Goal: Task Accomplishment & Management: Use online tool/utility

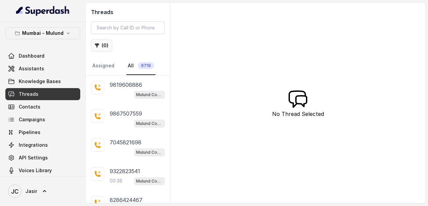
click at [108, 46] on button "( 0 )" at bounding box center [101, 45] width 21 height 12
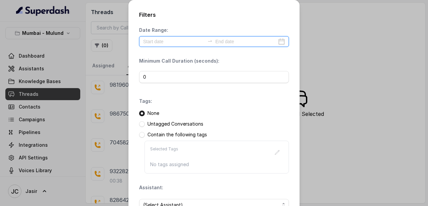
click at [167, 44] on input at bounding box center [174, 41] width 62 height 7
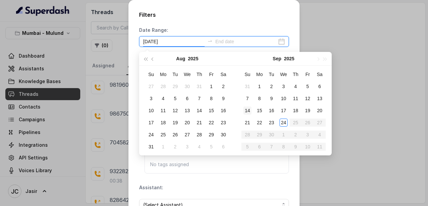
type input "2025-09-07"
type input "2025-09-24"
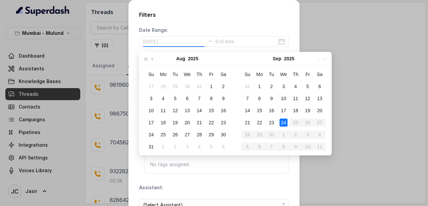
click at [283, 124] on div "24" at bounding box center [284, 122] width 8 height 8
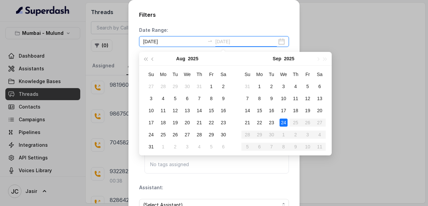
type input "2025-09-02"
click at [283, 40] on icon "close-circle" at bounding box center [281, 41] width 7 height 7
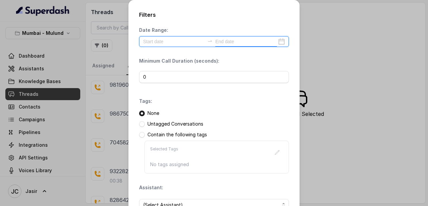
click at [178, 39] on input at bounding box center [174, 41] width 62 height 7
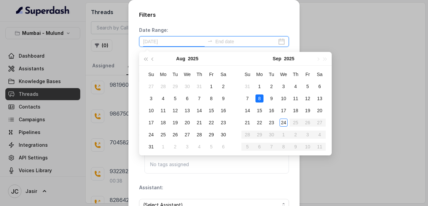
type input "2025-09-23"
type input "[DATE]"
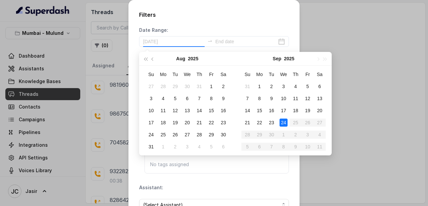
click at [282, 125] on div "24" at bounding box center [284, 122] width 8 height 8
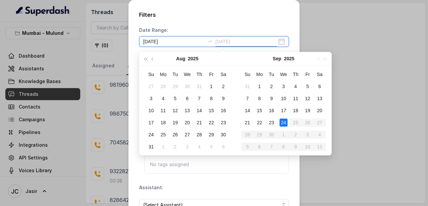
type input "[DATE]"
click at [284, 124] on div "24" at bounding box center [284, 122] width 8 height 8
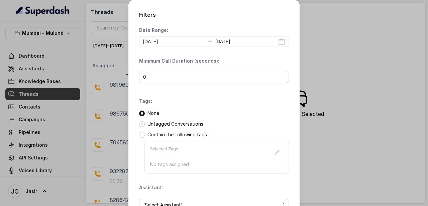
click at [143, 124] on span at bounding box center [142, 124] width 6 height 6
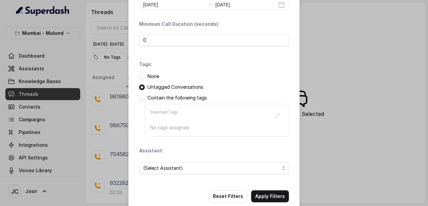
scroll to position [49, 0]
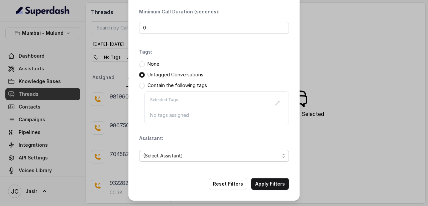
click at [193, 154] on span "(Select Assistant)" at bounding box center [211, 156] width 137 height 8
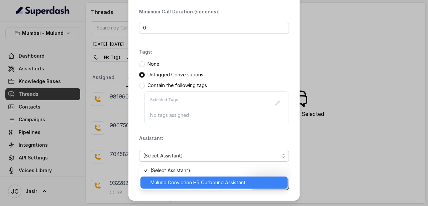
click at [194, 180] on span "Mulund Conviction HR Outbound Assistant" at bounding box center [217, 182] width 133 height 8
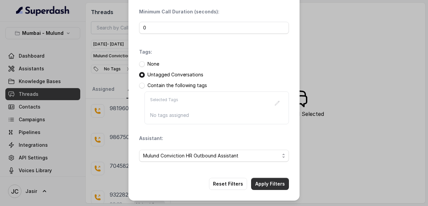
click at [264, 187] on button "Apply Filters" at bounding box center [270, 184] width 38 height 12
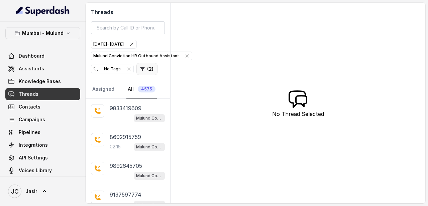
click at [147, 67] on button "( 2 )" at bounding box center [147, 69] width 21 height 12
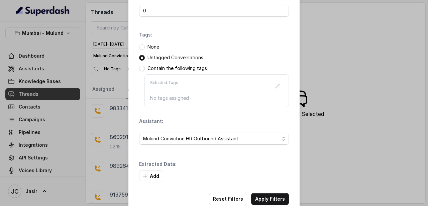
scroll to position [81, 0]
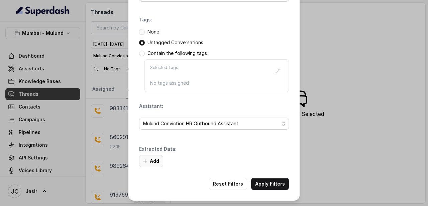
click at [153, 160] on button "Add" at bounding box center [151, 161] width 24 height 12
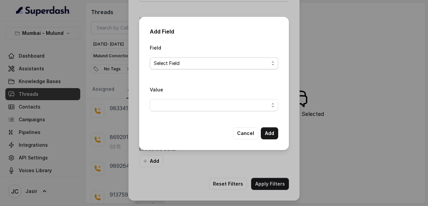
click at [168, 65] on span "Select Field" at bounding box center [211, 63] width 115 height 8
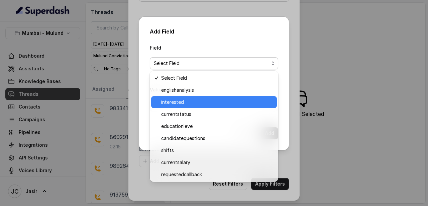
click at [179, 104] on span "interested" at bounding box center [217, 102] width 112 height 8
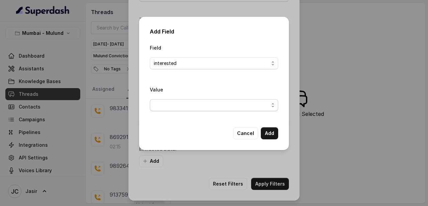
click at [225, 105] on span "button" at bounding box center [214, 105] width 129 height 12
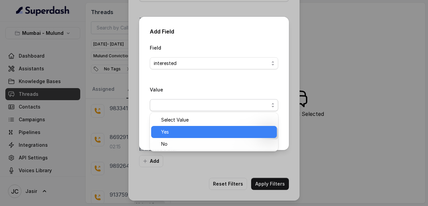
click at [190, 130] on span "Yes" at bounding box center [217, 132] width 112 height 8
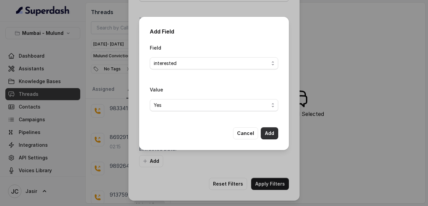
click at [269, 132] on button "Add" at bounding box center [269, 133] width 17 height 12
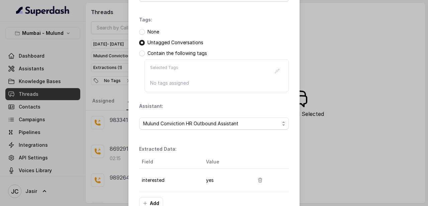
scroll to position [124, 0]
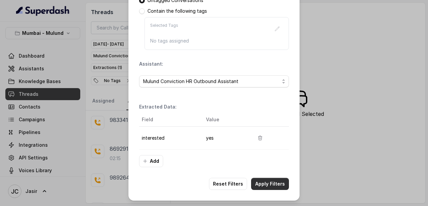
click at [265, 188] on button "Apply Filters" at bounding box center [270, 184] width 38 height 12
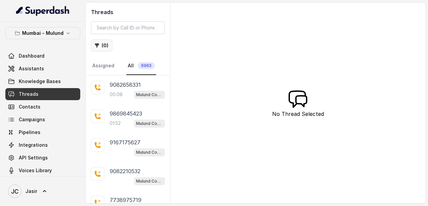
click at [100, 45] on button "( 0 )" at bounding box center [101, 45] width 21 height 12
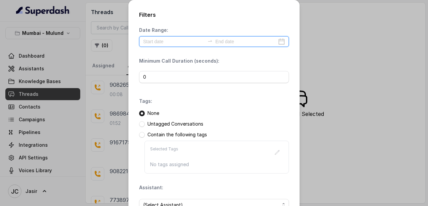
click at [190, 41] on input at bounding box center [174, 41] width 62 height 7
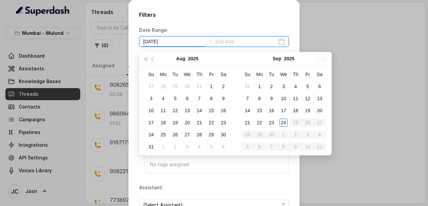
type input "[DATE]"
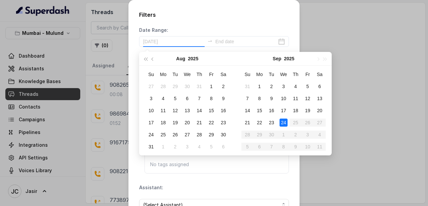
click at [286, 121] on div "24" at bounding box center [284, 122] width 8 height 8
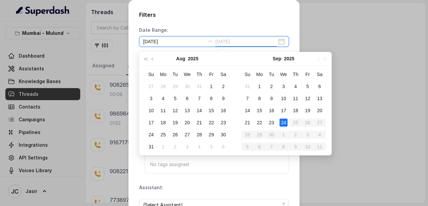
type input "2025-09-02"
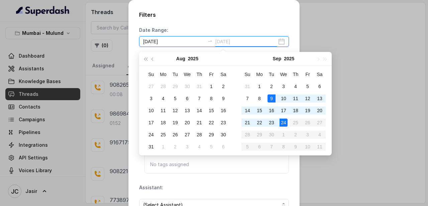
type input "[DATE]"
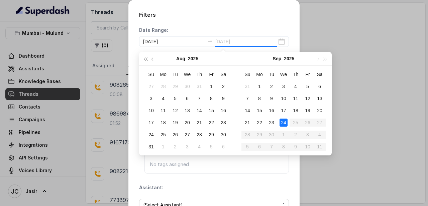
click at [286, 121] on div "24" at bounding box center [284, 122] width 8 height 8
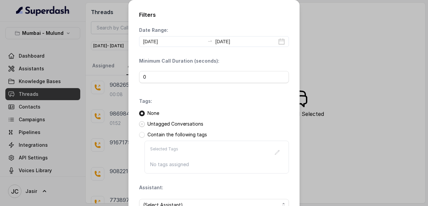
click at [143, 125] on span at bounding box center [142, 124] width 6 height 6
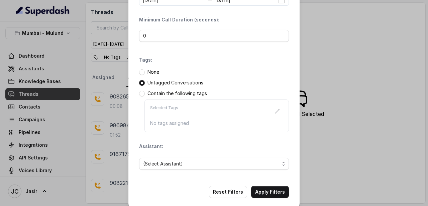
scroll to position [49, 0]
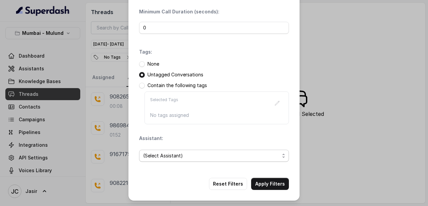
click at [195, 156] on span "(Select Assistant)" at bounding box center [211, 156] width 137 height 8
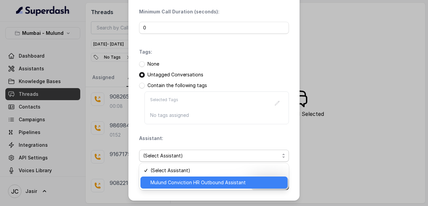
click at [196, 178] on span "Mulund Conviction HR Outbound Assistant" at bounding box center [217, 182] width 133 height 8
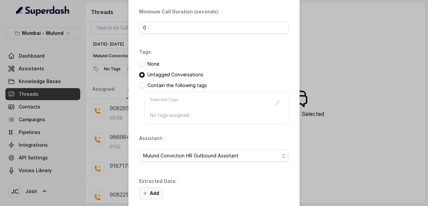
click at [158, 194] on button "Add" at bounding box center [151, 193] width 24 height 12
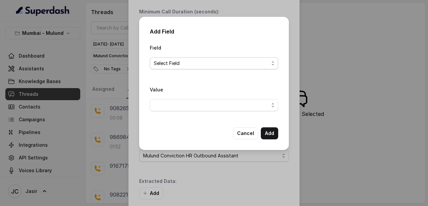
click at [185, 65] on span "Select Field" at bounding box center [211, 63] width 115 height 8
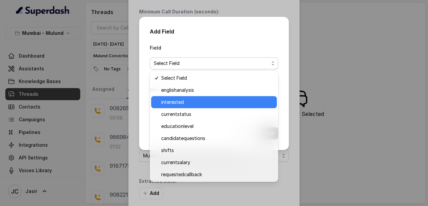
click at [181, 101] on span "interested" at bounding box center [217, 102] width 112 height 8
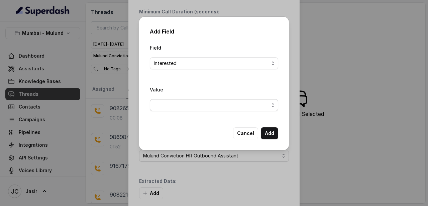
click at [190, 106] on span "button" at bounding box center [214, 105] width 129 height 12
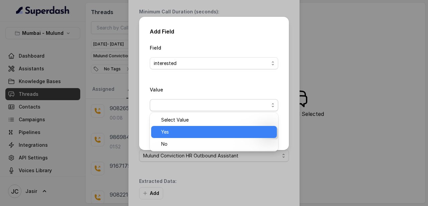
click at [173, 133] on span "Yes" at bounding box center [217, 132] width 112 height 8
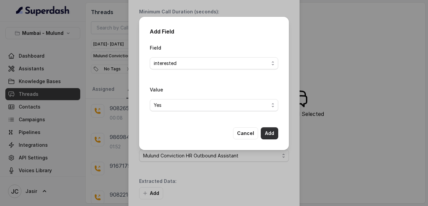
click at [270, 132] on button "Add" at bounding box center [269, 133] width 17 height 12
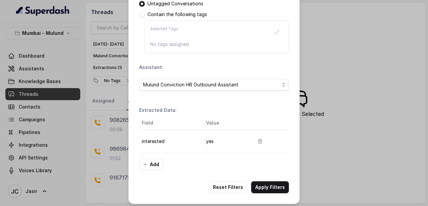
scroll to position [124, 0]
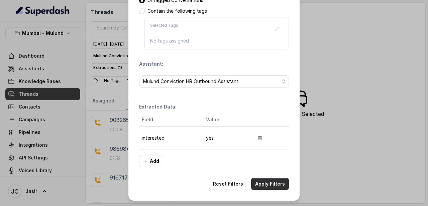
click at [278, 181] on button "Apply Filters" at bounding box center [270, 184] width 38 height 12
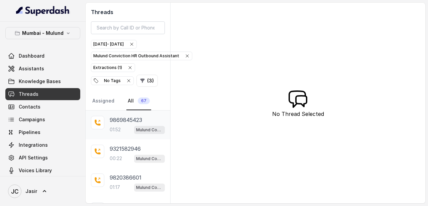
click at [122, 126] on div "01:52 Mulund Conviction HR Outbound Assistant" at bounding box center [137, 129] width 55 height 9
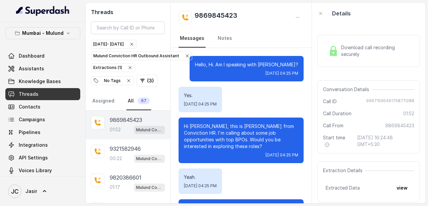
scroll to position [829, 0]
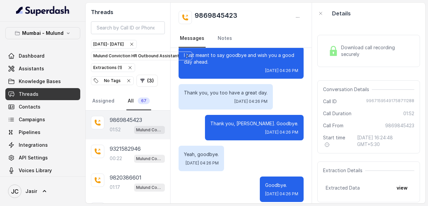
click at [373, 102] on span "99671595491758711288" at bounding box center [391, 101] width 48 height 7
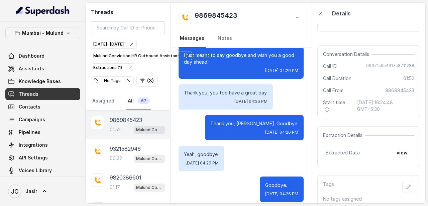
scroll to position [45, 0]
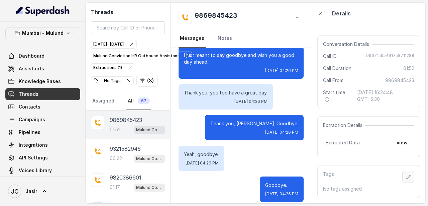
click at [409, 179] on icon "button" at bounding box center [408, 176] width 5 height 5
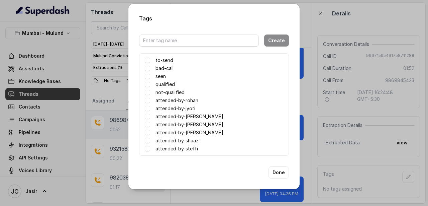
click at [371, 25] on div "Tags Create to-send bad-call seen qualified not-qualified attended-by-rohan att…" at bounding box center [214, 103] width 428 height 206
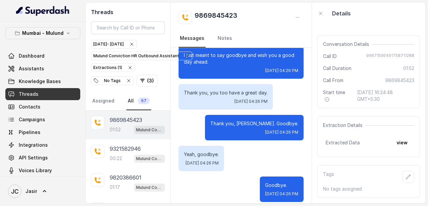
click at [129, 127] on div "01:52 Mulund Conviction HR Outbound Assistant" at bounding box center [137, 129] width 55 height 9
click at [409, 179] on icon "button" at bounding box center [408, 176] width 5 height 5
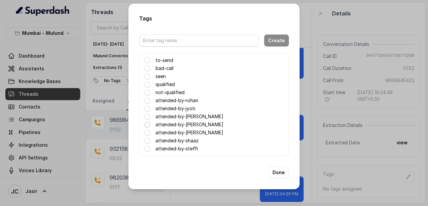
click at [148, 124] on span at bounding box center [147, 124] width 5 height 5
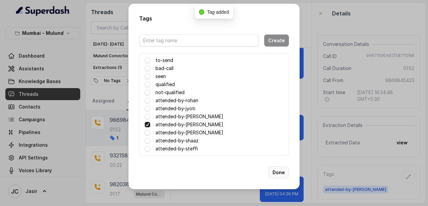
click at [283, 174] on button "Done" at bounding box center [279, 172] width 20 height 12
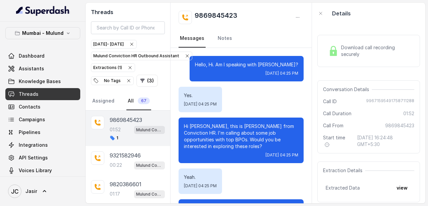
click at [346, 43] on div "Download call recording securely" at bounding box center [369, 51] width 103 height 32
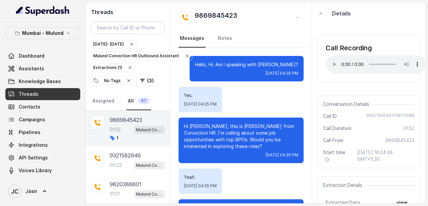
scroll to position [0, 1]
click at [265, 68] on div "Hello, Hi. Am I speaking with Namrata? Wed, Sep 24, 2025, 04:25 PM" at bounding box center [247, 68] width 114 height 25
click at [266, 61] on p "Hello, Hi. Am I speaking with Namrata?" at bounding box center [246, 64] width 103 height 7
click at [113, 161] on div "00:22 Mulund Conviction HR Outbound Assistant" at bounding box center [137, 165] width 55 height 9
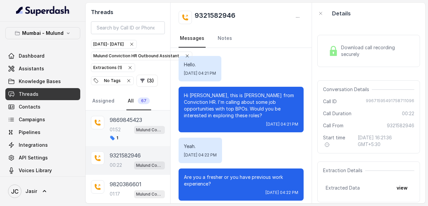
click at [104, 118] on div at bounding box center [97, 122] width 13 height 13
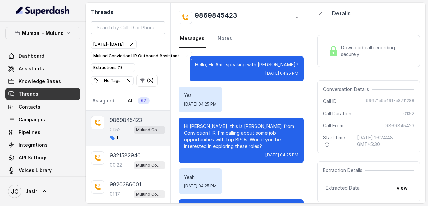
scroll to position [829, 0]
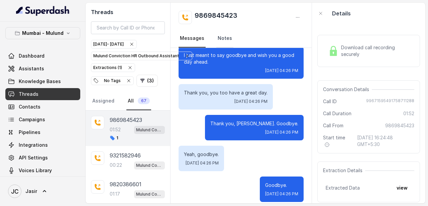
click at [220, 40] on link "Notes" at bounding box center [225, 38] width 17 height 18
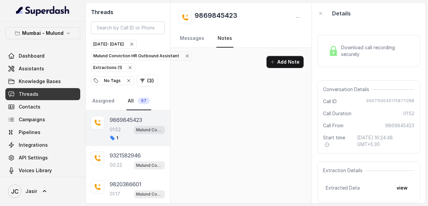
scroll to position [0, 0]
click at [290, 62] on button "Add Note" at bounding box center [285, 62] width 37 height 12
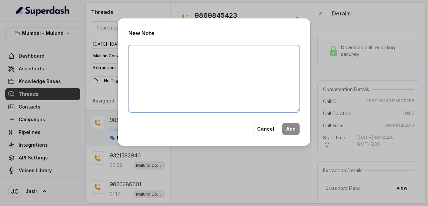
click at [286, 63] on textarea at bounding box center [214, 78] width 171 height 67
type textarea "Ringing"
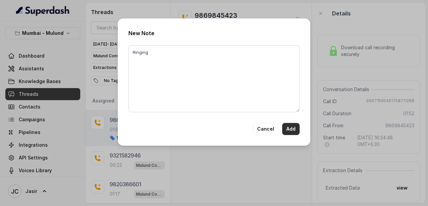
click at [296, 128] on button "Add" at bounding box center [290, 129] width 17 height 12
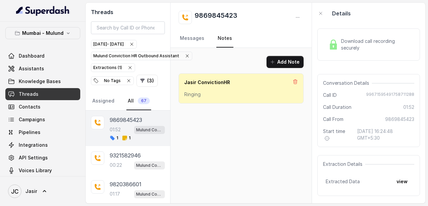
scroll to position [7, 0]
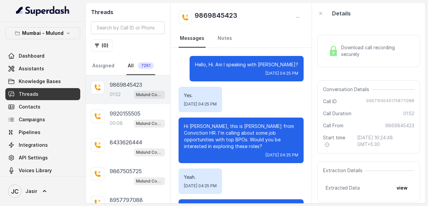
scroll to position [829, 0]
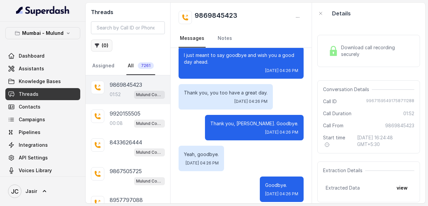
click at [105, 47] on button "( 0 )" at bounding box center [101, 45] width 21 height 12
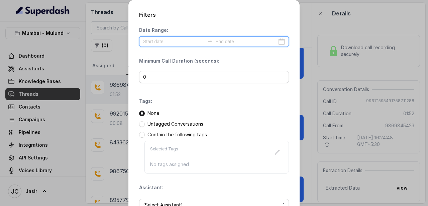
click at [172, 43] on input at bounding box center [174, 41] width 62 height 7
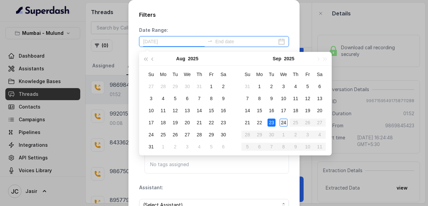
type input "2025-09-24"
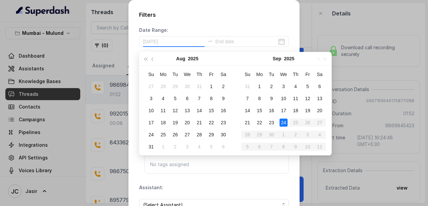
click at [280, 120] on div "24" at bounding box center [284, 122] width 8 height 8
click at [281, 122] on div "24" at bounding box center [284, 122] width 8 height 8
type input "[DATE]"
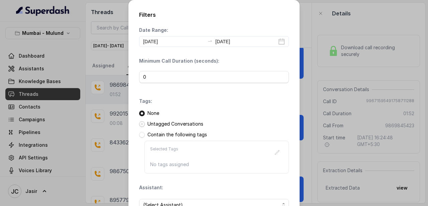
click at [143, 124] on span at bounding box center [142, 124] width 6 height 6
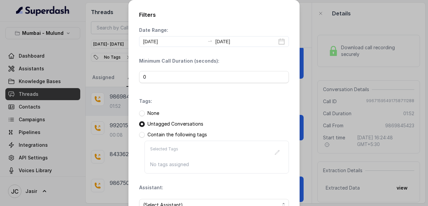
scroll to position [49, 0]
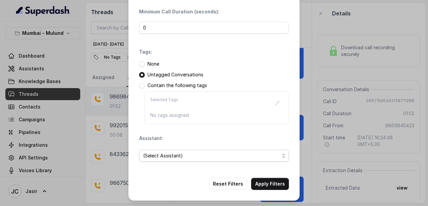
click at [192, 156] on span "(Select Assistant)" at bounding box center [211, 156] width 137 height 8
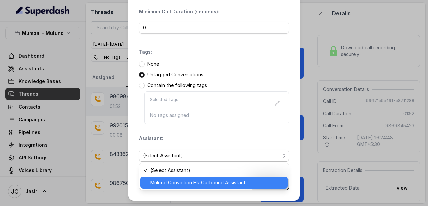
click at [190, 184] on span "Mulund Conviction HR Outbound Assistant" at bounding box center [217, 182] width 133 height 8
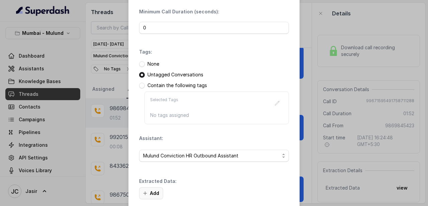
click at [157, 193] on button "Add" at bounding box center [151, 193] width 24 height 12
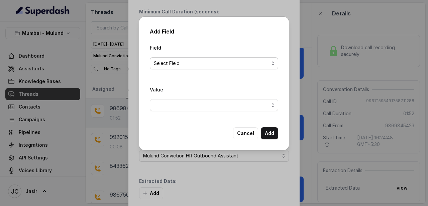
click at [163, 58] on span "Select Field" at bounding box center [214, 63] width 129 height 12
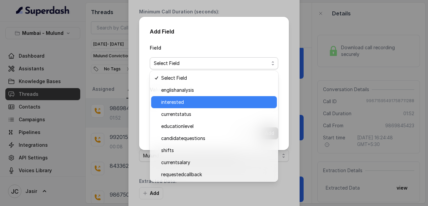
click at [167, 96] on div "interested" at bounding box center [214, 102] width 126 height 12
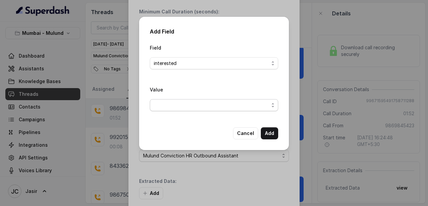
click at [168, 108] on span "button" at bounding box center [214, 105] width 129 height 12
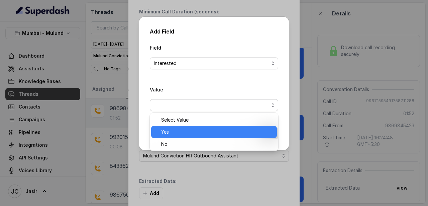
click at [167, 133] on span "Yes" at bounding box center [217, 132] width 112 height 8
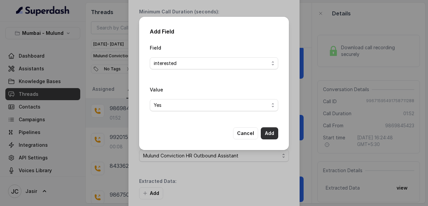
click at [272, 131] on button "Add" at bounding box center [269, 133] width 17 height 12
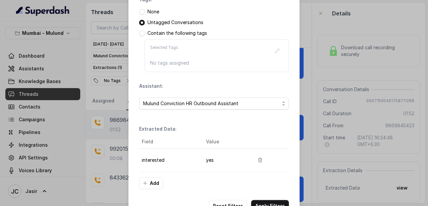
scroll to position [124, 0]
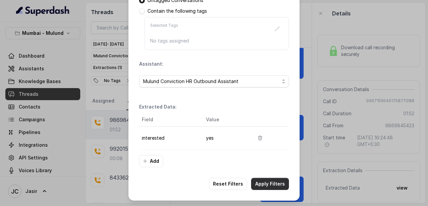
click at [270, 185] on button "Apply Filters" at bounding box center [270, 184] width 38 height 12
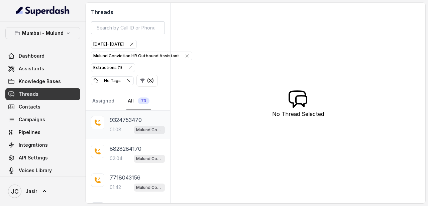
click at [129, 125] on div "01:08 Mulund Conviction HR Outbound Assistant" at bounding box center [137, 129] width 55 height 9
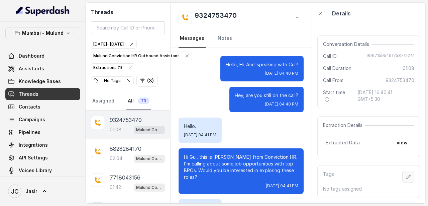
click at [406, 181] on button "button" at bounding box center [409, 177] width 12 height 12
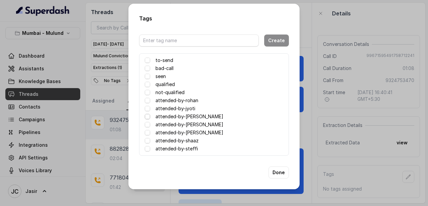
click at [149, 116] on span at bounding box center [147, 116] width 5 height 5
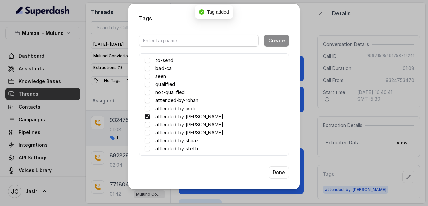
click at [146, 127] on span at bounding box center [147, 124] width 5 height 5
click at [150, 117] on span at bounding box center [147, 116] width 5 height 5
click at [276, 173] on button "Done" at bounding box center [279, 172] width 20 height 12
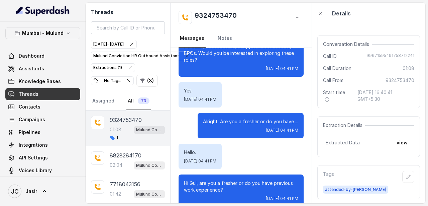
scroll to position [122, 0]
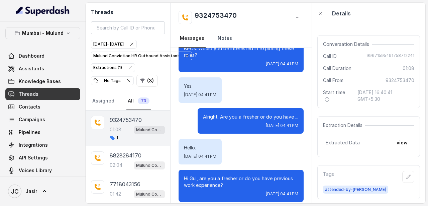
click at [226, 35] on link "Notes" at bounding box center [225, 38] width 17 height 18
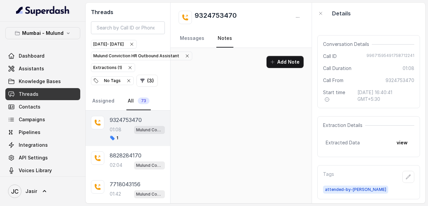
scroll to position [0, 0]
click at [294, 66] on button "Add Note" at bounding box center [285, 62] width 37 height 12
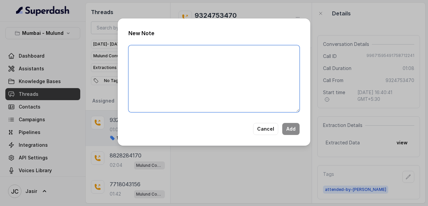
click at [163, 61] on textarea at bounding box center [214, 78] width 171 height 67
type textarea "Looking for backend day shift"
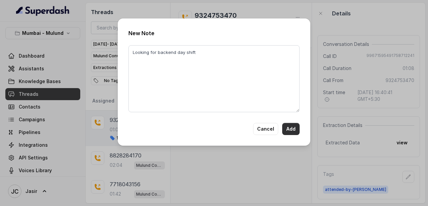
click at [292, 127] on button "Add" at bounding box center [290, 129] width 17 height 12
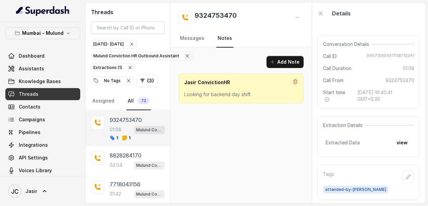
click at [268, 136] on div "Add Note Jasir ConvictionHR Looking for backend day shift" at bounding box center [241, 125] width 141 height 155
click at [111, 161] on div "02:04 Mulund Conviction HR Outbound Assistant" at bounding box center [137, 165] width 55 height 9
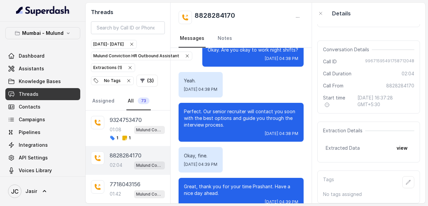
scroll to position [45, 0]
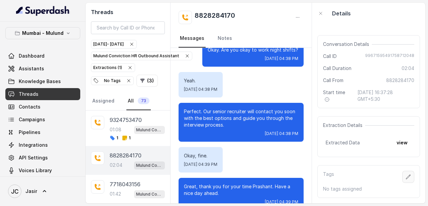
click at [410, 175] on icon "button" at bounding box center [409, 176] width 4 height 4
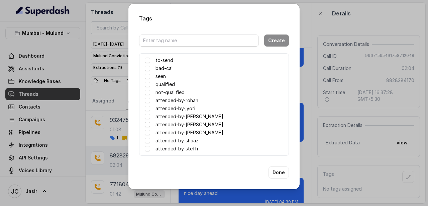
click at [147, 125] on span at bounding box center [147, 124] width 5 height 5
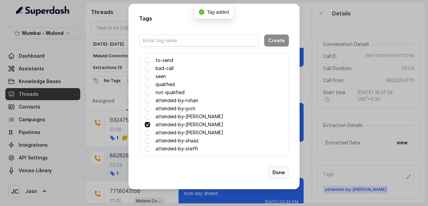
click at [284, 172] on button "Done" at bounding box center [279, 172] width 20 height 12
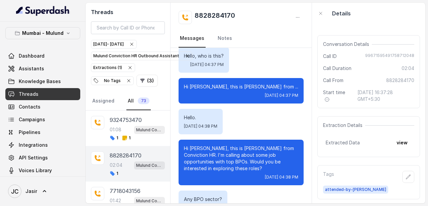
scroll to position [0, 0]
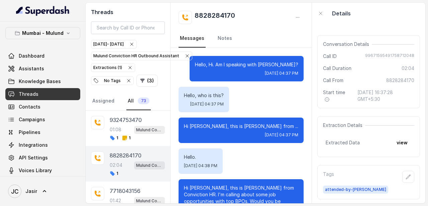
click at [214, 62] on p "Hello, Hi. Am I speaking with Prashant?" at bounding box center [246, 64] width 103 height 7
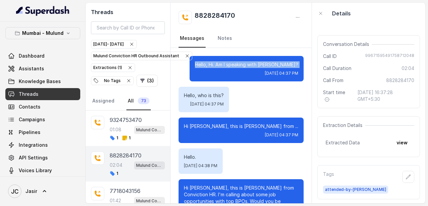
click at [190, 95] on p "Hello, who is this?" at bounding box center [204, 95] width 40 height 7
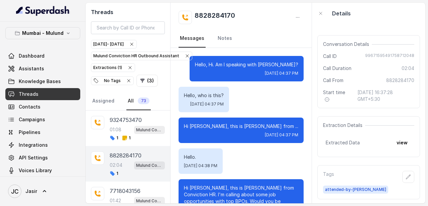
click at [190, 95] on p "Hello, who is this?" at bounding box center [204, 95] width 40 height 7
click at [266, 125] on p "Hi Prashant, this is Monica from ..." at bounding box center [241, 126] width 114 height 7
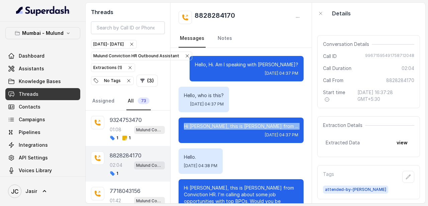
click at [266, 125] on p "Hi Prashant, this is Monica from ..." at bounding box center [241, 126] width 114 height 7
click at [186, 155] on p "Hello." at bounding box center [200, 157] width 33 height 7
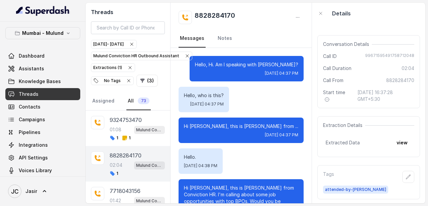
click at [186, 155] on p "Hello." at bounding box center [200, 157] width 33 height 7
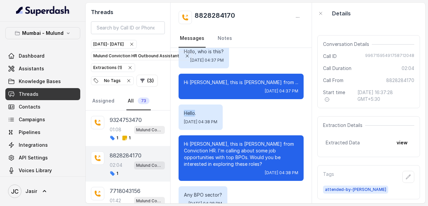
scroll to position [47, 0]
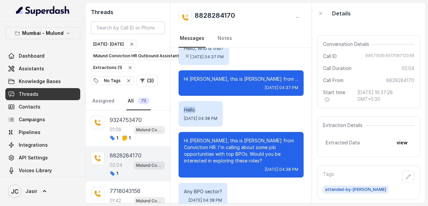
click at [232, 143] on p "Hi Prashant, this is Monica from Conviction HR. I'm calling about some job oppo…" at bounding box center [241, 150] width 114 height 27
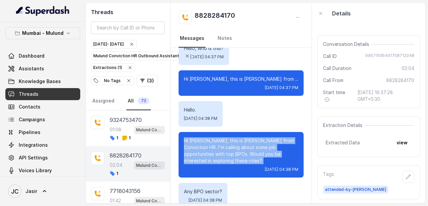
click at [232, 143] on p "Hi Prashant, this is Monica from Conviction HR. I'm calling about some job oppo…" at bounding box center [241, 150] width 114 height 27
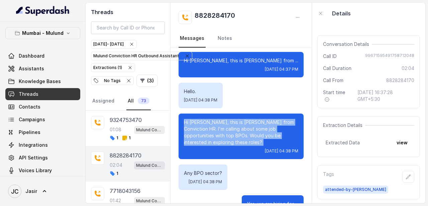
scroll to position [80, 0]
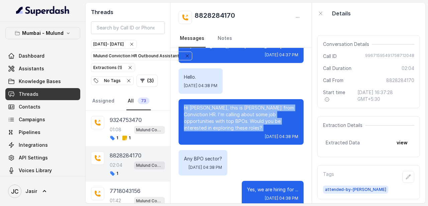
click at [201, 155] on p "Any BPO sector?" at bounding box center [203, 158] width 38 height 7
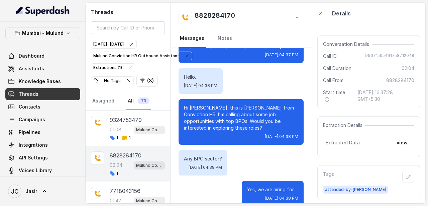
click at [201, 155] on p "Any BPO sector?" at bounding box center [203, 158] width 38 height 7
click at [266, 186] on p "Yes, we are hiring for ..." at bounding box center [272, 189] width 51 height 7
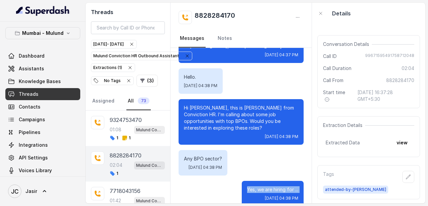
click at [266, 186] on p "Yes, we are hiring for ..." at bounding box center [272, 189] width 51 height 7
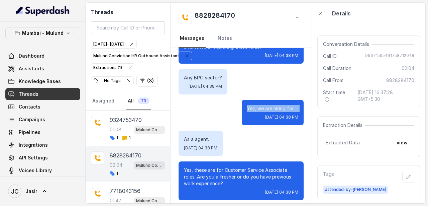
scroll to position [161, 0]
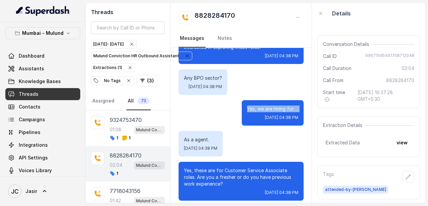
click at [231, 167] on p "Yes, these are for Customer Service Associate roles. Are you a fresher or do yo…" at bounding box center [241, 177] width 114 height 20
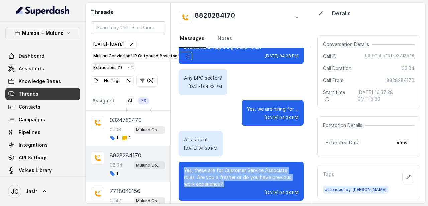
click at [231, 167] on p "Yes, these are for Customer Service Associate roles. Are you a fresher or do yo…" at bounding box center [241, 177] width 114 height 20
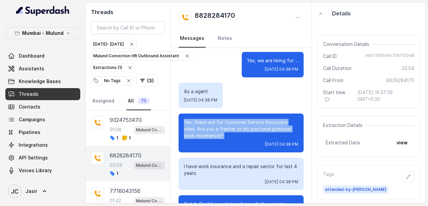
scroll to position [210, 0]
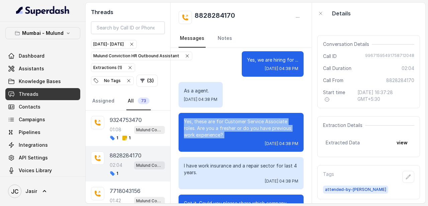
click at [243, 162] on p "I have work insurance and a repair sector for last 4 years." at bounding box center [241, 168] width 114 height 13
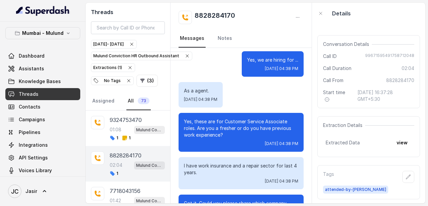
click at [243, 162] on p "I have work insurance and a repair sector for last 4 years." at bounding box center [241, 168] width 114 height 13
click at [250, 178] on div "I have work insurance and a repair sector for last 4 years. Wed, Sep 24, 2025, …" at bounding box center [241, 173] width 125 height 32
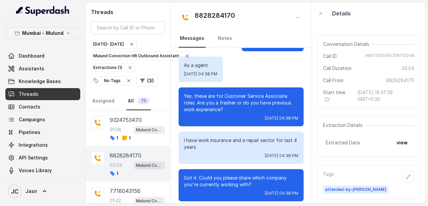
scroll to position [237, 0]
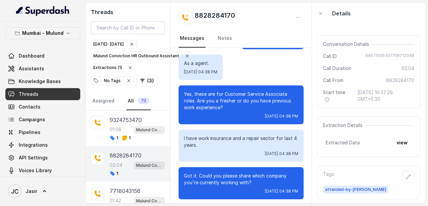
click at [233, 172] on p "Got it. Could you please share which company you're currently working with?" at bounding box center [241, 178] width 114 height 13
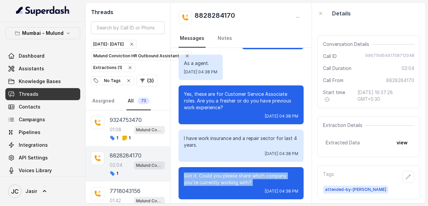
click at [233, 172] on p "Got it. Could you please share which company you're currently working with?" at bounding box center [241, 178] width 114 height 13
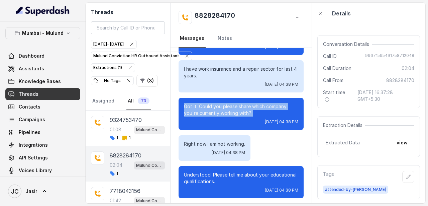
scroll to position [305, 0]
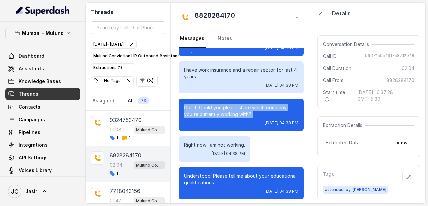
click at [215, 142] on p "Right now I am not working." at bounding box center [214, 145] width 61 height 7
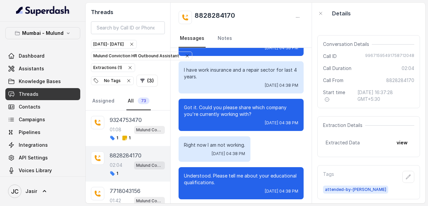
click at [215, 142] on p "Right now I am not working." at bounding box center [214, 145] width 61 height 7
click at [217, 142] on p "Right now I am not working." at bounding box center [214, 145] width 61 height 7
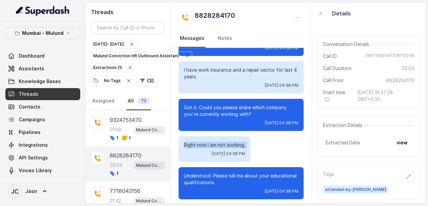
click at [217, 142] on p "Right now I am not working." at bounding box center [214, 145] width 61 height 7
click at [249, 172] on p "Understood. Please tell me about your educational qualifications." at bounding box center [241, 178] width 114 height 13
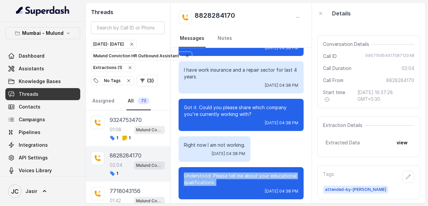
click at [249, 172] on p "Understood. Please tell me about your educational qualifications." at bounding box center [241, 178] width 114 height 13
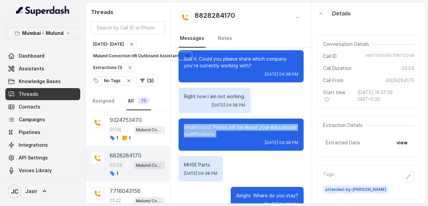
scroll to position [355, 0]
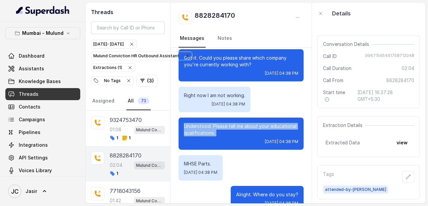
click at [196, 160] on p "MHSE Parts." at bounding box center [200, 163] width 33 height 7
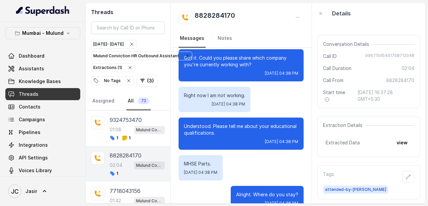
click at [196, 160] on p "MHSE Parts." at bounding box center [200, 163] width 33 height 7
click at [264, 191] on p "Alright. Where do you stay?" at bounding box center [267, 194] width 62 height 7
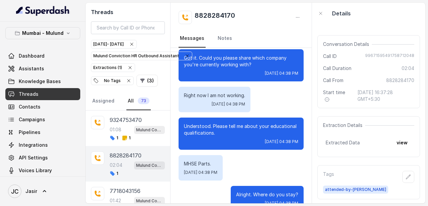
click at [264, 191] on p "Alright. Where do you stay?" at bounding box center [267, 194] width 62 height 7
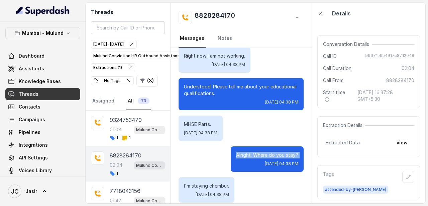
scroll to position [396, 0]
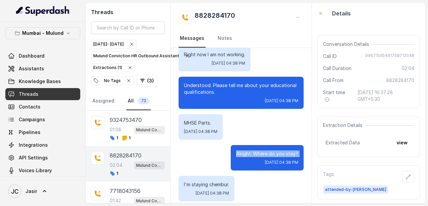
click at [203, 181] on p "I'm staying chembur." at bounding box center [206, 184] width 45 height 7
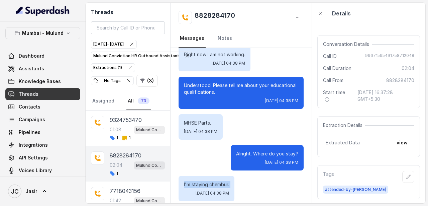
click at [203, 181] on p "I'm staying chembur." at bounding box center [206, 184] width 45 height 7
click at [249, 176] on div "I'm staying chembur. Wed, Sep 24, 2025, 04:38 PM" at bounding box center [241, 188] width 125 height 25
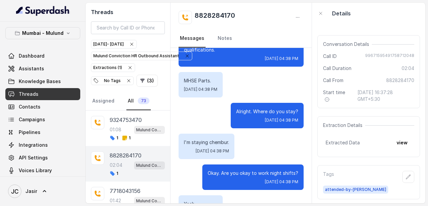
scroll to position [442, 0]
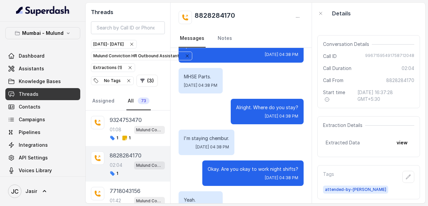
click at [255, 166] on p "Okay. Are you okay to work night shifts?" at bounding box center [253, 169] width 91 height 7
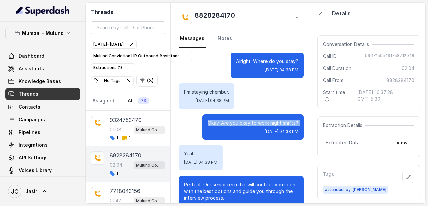
scroll to position [492, 0]
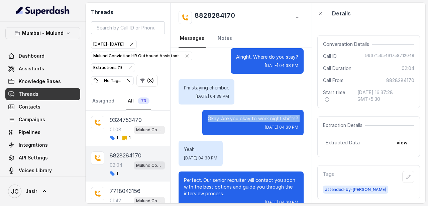
click at [234, 177] on p "Perfect. Our senior recruiter will contact you soon with the best options and g…" at bounding box center [241, 187] width 114 height 20
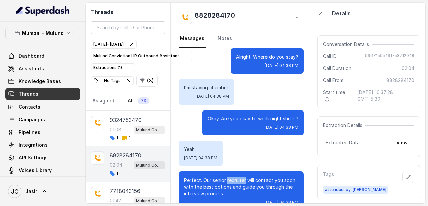
click at [234, 177] on p "Perfect. Our senior recruiter will contact you soon with the best options and g…" at bounding box center [241, 187] width 114 height 20
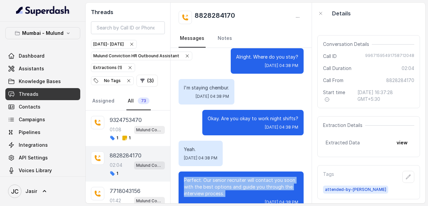
click at [234, 177] on p "Perfect. Our senior recruiter will contact you soon with the best options and g…" at bounding box center [241, 187] width 114 height 20
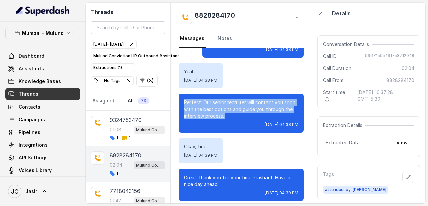
scroll to position [573, 0]
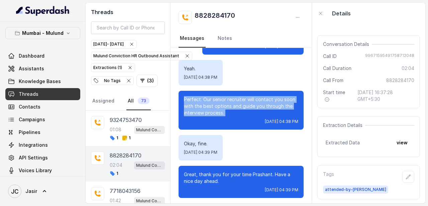
click at [228, 171] on p "Great, thank you for your time Prashant. Have a nice day ahead." at bounding box center [241, 177] width 114 height 13
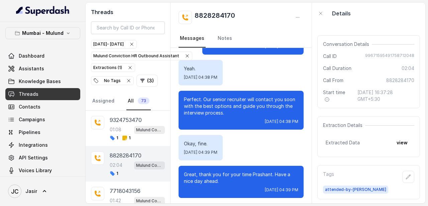
click at [228, 171] on p "Great, thank you for your time Prashant. Have a nice day ahead." at bounding box center [241, 177] width 114 height 13
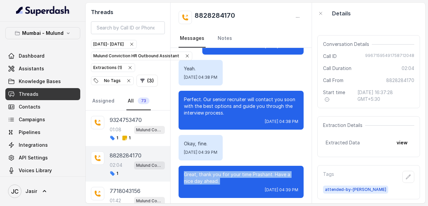
click at [228, 171] on p "Great, thank you for your time Prashant. Have a nice day ahead." at bounding box center [241, 177] width 114 height 13
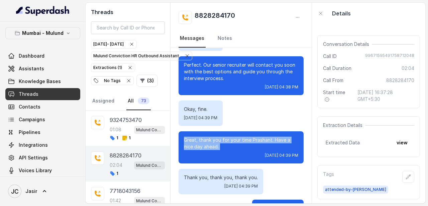
scroll to position [609, 0]
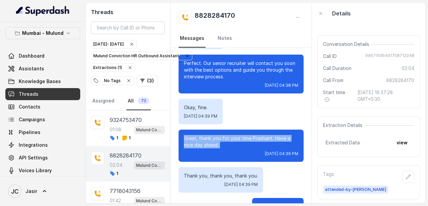
click at [228, 172] on p "Thank you, thank you, thank you." at bounding box center [221, 175] width 74 height 7
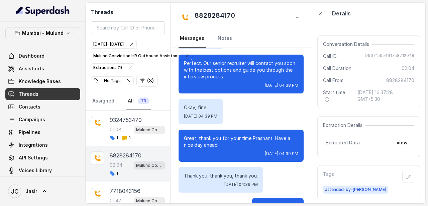
click at [228, 172] on p "Thank you, thank you, thank you." at bounding box center [221, 175] width 74 height 7
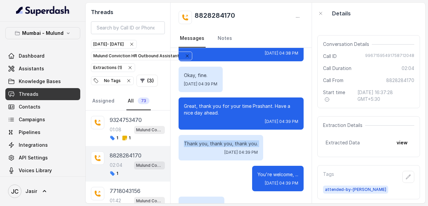
scroll to position [644, 0]
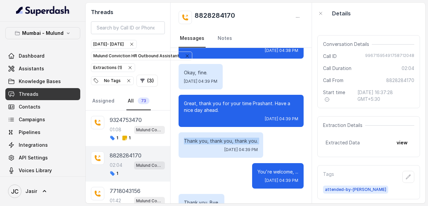
click at [264, 168] on p "You're welcome, ..." at bounding box center [278, 171] width 41 height 7
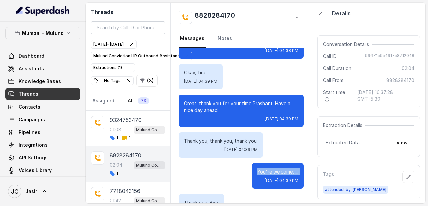
click at [264, 168] on p "You're welcome, ..." at bounding box center [278, 171] width 41 height 7
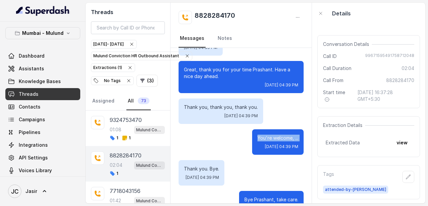
scroll to position [692, 0]
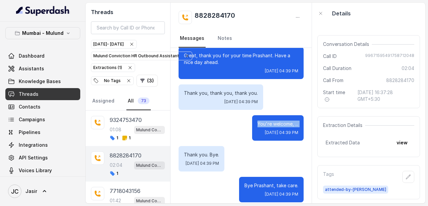
click at [205, 151] on p "Thank you. Bye." at bounding box center [201, 154] width 35 height 7
click at [280, 182] on p "Bye Prashant, take care." at bounding box center [272, 185] width 54 height 7
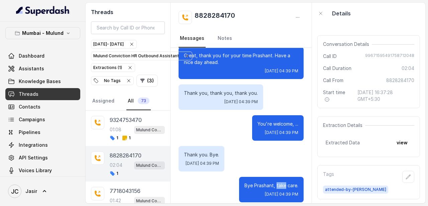
click at [280, 182] on p "Bye Prashant, take care." at bounding box center [272, 185] width 54 height 7
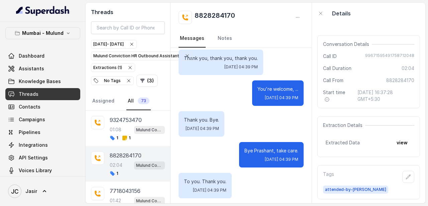
scroll to position [728, 0]
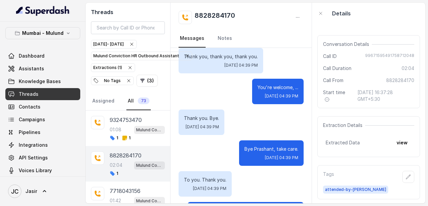
click at [210, 176] on p "To you. Thank you." at bounding box center [205, 179] width 43 height 7
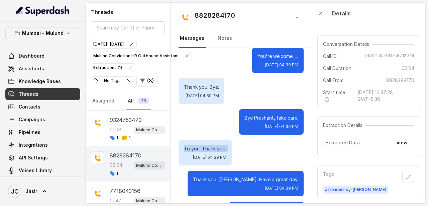
scroll to position [766, 0]
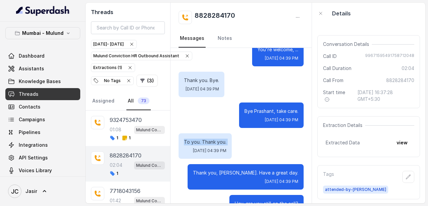
click at [247, 169] on p "Thank you, Prashant. Have a great day." at bounding box center [245, 172] width 105 height 7
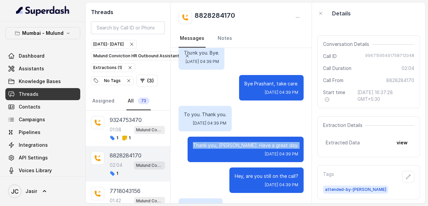
scroll to position [796, 0]
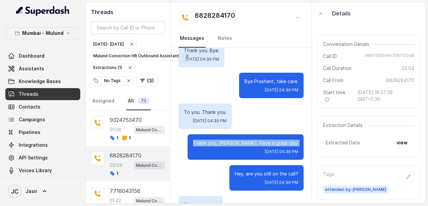
click at [247, 170] on p "Hey, are you still on the call?" at bounding box center [267, 173] width 64 height 7
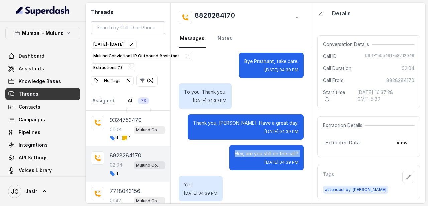
scroll to position [821, 0]
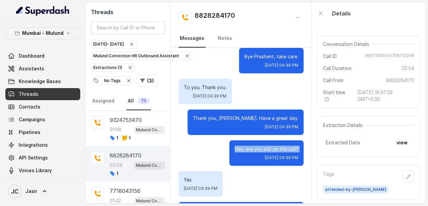
click at [187, 176] on p "Yes." at bounding box center [200, 179] width 33 height 7
click at [252, 179] on div "Yes. Wed, Sep 24, 2025, 04:39 PM" at bounding box center [241, 183] width 125 height 25
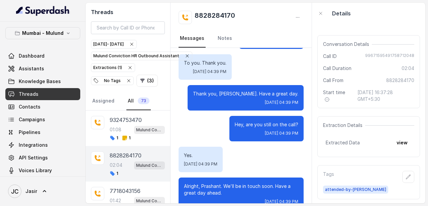
scroll to position [853, 0]
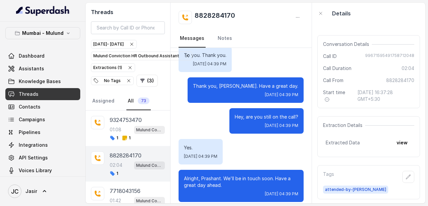
click at [235, 175] on p "Alright, Prashant. We'll be in touch soon. Have a great day ahead." at bounding box center [241, 181] width 114 height 13
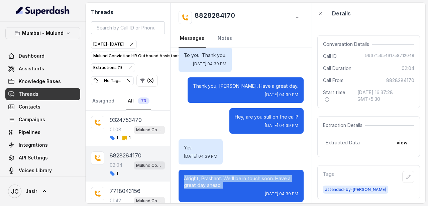
click at [235, 175] on p "Alright, Prashant. We'll be in touch soon. Have a great day ahead." at bounding box center [241, 181] width 114 height 13
click at [258, 142] on div "Yes. Wed, Sep 24, 2025, 04:39 PM" at bounding box center [241, 151] width 125 height 25
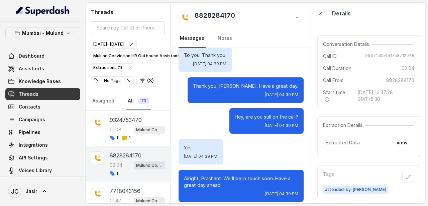
click at [246, 175] on p "Alright, Prashant. We'll be in touch soon. Have a great day ahead." at bounding box center [241, 181] width 114 height 13
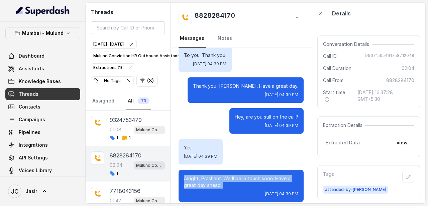
click at [246, 175] on p "Alright, Prashant. We'll be in touch soon. Have a great day ahead." at bounding box center [241, 181] width 114 height 13
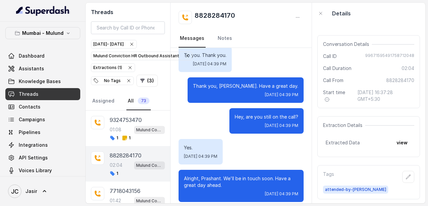
click at [223, 34] on link "Notes" at bounding box center [225, 38] width 17 height 18
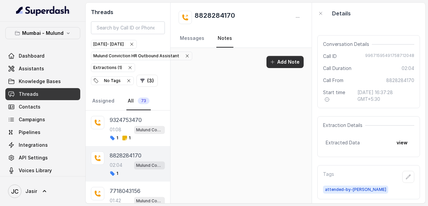
click at [287, 60] on button "Add Note" at bounding box center [285, 62] width 37 height 12
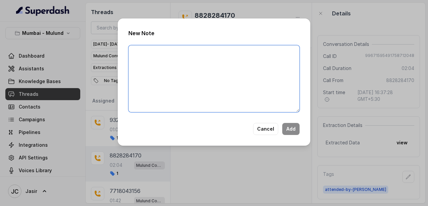
click at [287, 60] on textarea at bounding box center [214, 78] width 171 height 67
type textarea "Poor Comms , Asked to call back"
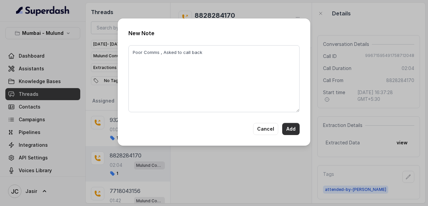
click at [292, 130] on button "Add" at bounding box center [290, 129] width 17 height 12
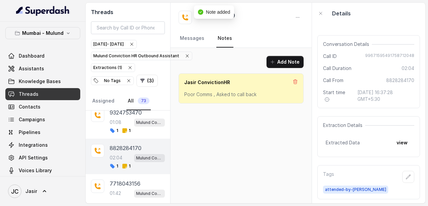
scroll to position [6, 0]
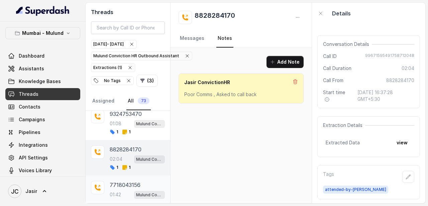
click at [126, 192] on div "01:42 Mulund Conviction HR Outbound Assistant" at bounding box center [137, 194] width 55 height 9
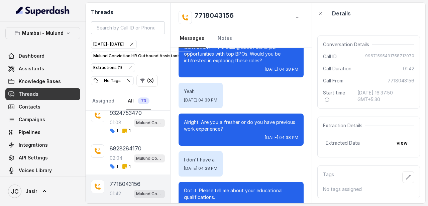
scroll to position [45, 0]
click at [411, 179] on button "button" at bounding box center [409, 177] width 12 height 12
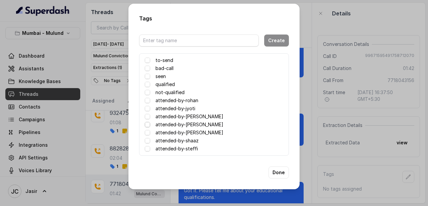
click at [148, 123] on span at bounding box center [147, 124] width 5 height 5
click at [281, 173] on button "Done" at bounding box center [279, 172] width 20 height 12
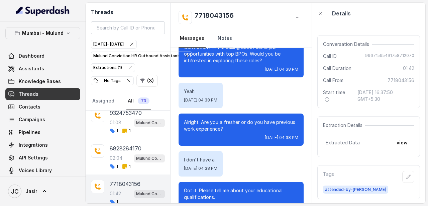
click at [219, 36] on link "Notes" at bounding box center [225, 38] width 17 height 18
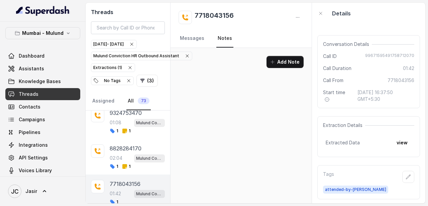
scroll to position [0, 0]
click at [271, 62] on icon "button" at bounding box center [272, 61] width 5 height 5
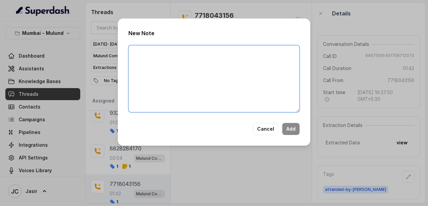
click at [165, 63] on textarea at bounding box center [214, 78] width 171 height 67
type textarea "Poor comms not able to speak on topic"
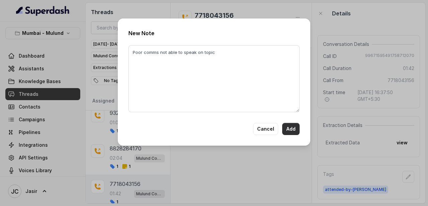
click at [297, 127] on button "Add" at bounding box center [290, 129] width 17 height 12
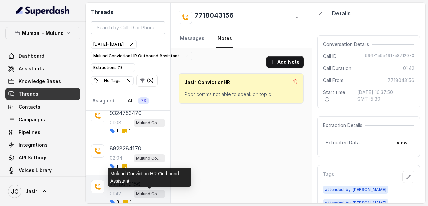
click at [145, 195] on p "Mulund Conviction HR Outbound Assistant" at bounding box center [149, 193] width 27 height 7
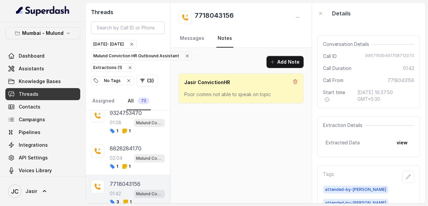
click at [123, 192] on div "01:42 Mulund Conviction HR Outbound Assistant" at bounding box center [137, 193] width 55 height 9
click at [194, 35] on link "Messages" at bounding box center [192, 38] width 27 height 18
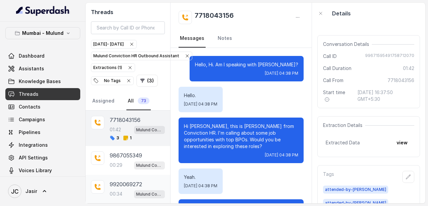
scroll to position [64, 0]
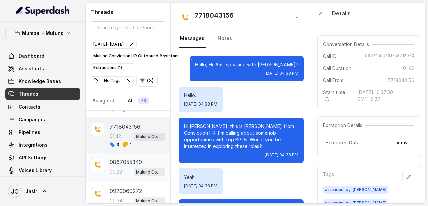
click at [115, 165] on p "9867055349" at bounding box center [126, 162] width 32 height 8
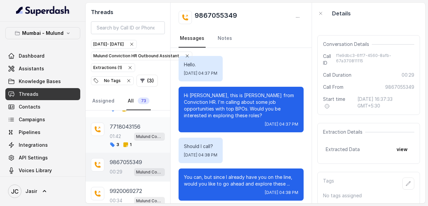
click at [123, 124] on p "7718043156" at bounding box center [125, 127] width 31 height 8
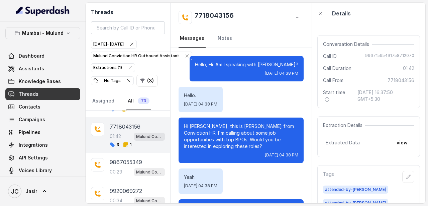
scroll to position [532, 0]
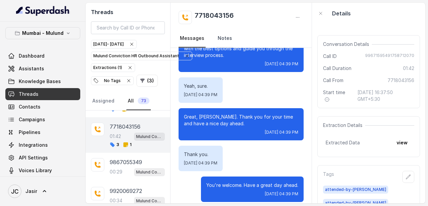
click at [222, 33] on link "Notes" at bounding box center [225, 38] width 17 height 18
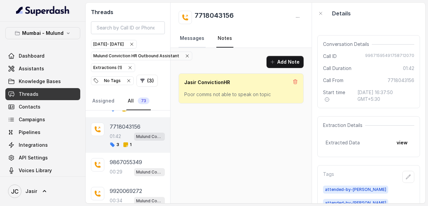
click at [197, 39] on link "Messages" at bounding box center [192, 38] width 27 height 18
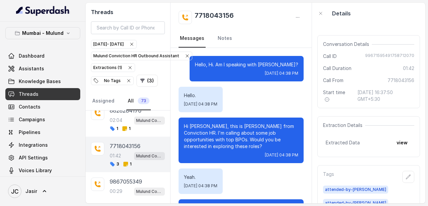
scroll to position [46, 0]
click at [124, 116] on div "02:04 Mulund Conviction HR Outbound Assistant" at bounding box center [137, 119] width 55 height 9
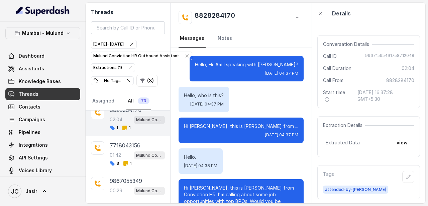
scroll to position [853, 0]
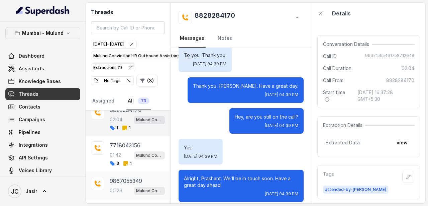
click at [129, 184] on p "9867055349" at bounding box center [126, 181] width 32 height 8
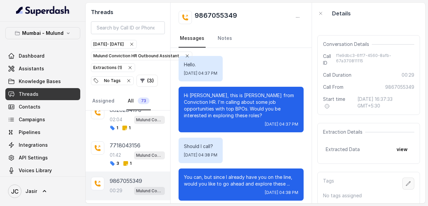
click at [410, 181] on icon "button" at bounding box center [409, 183] width 4 height 4
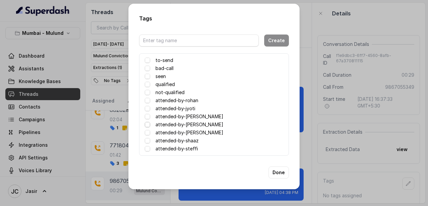
click at [148, 125] on span at bounding box center [147, 124] width 5 height 5
click at [281, 172] on button "Done" at bounding box center [279, 172] width 20 height 12
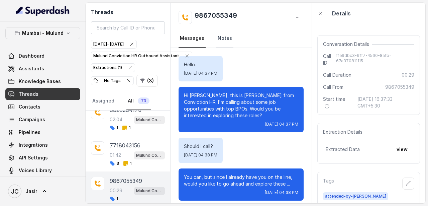
click at [227, 41] on link "Notes" at bounding box center [225, 38] width 17 height 18
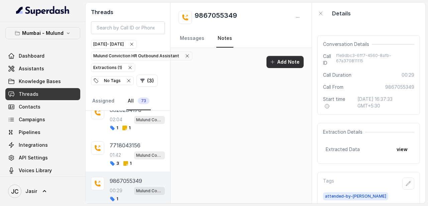
click at [288, 59] on button "Add Note" at bounding box center [285, 62] width 37 height 12
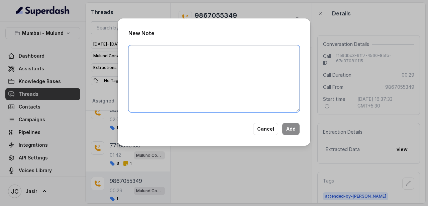
click at [267, 68] on textarea at bounding box center [214, 78] width 171 height 67
type textarea "Ringing"
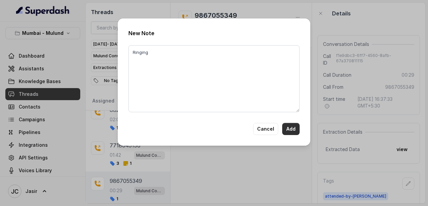
click at [289, 131] on button "Add" at bounding box center [290, 129] width 17 height 12
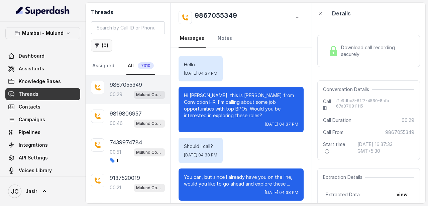
scroll to position [67, 0]
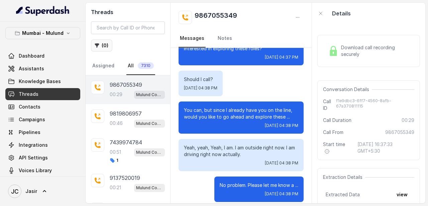
click at [106, 46] on button "( 0 )" at bounding box center [101, 45] width 21 height 12
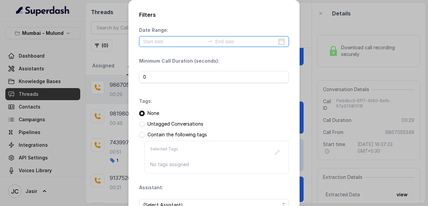
click at [166, 42] on input at bounding box center [174, 41] width 62 height 7
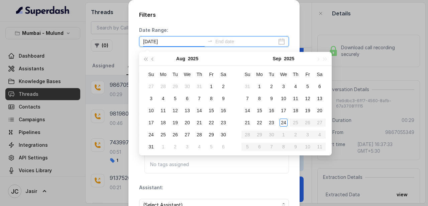
type input "[DATE]"
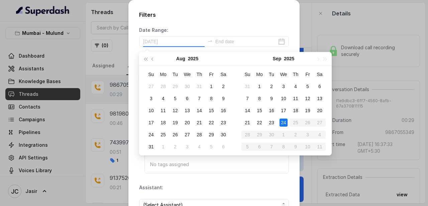
click at [285, 122] on div "24" at bounding box center [284, 122] width 8 height 8
click at [286, 124] on div "24" at bounding box center [284, 122] width 8 height 8
type input "[DATE]"
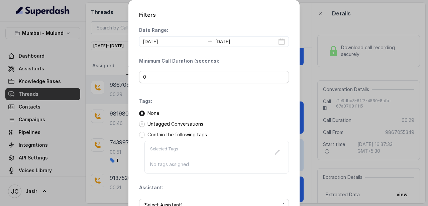
click at [142, 125] on span at bounding box center [142, 124] width 6 height 6
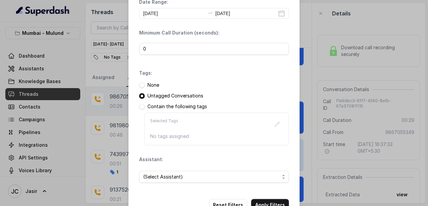
scroll to position [49, 0]
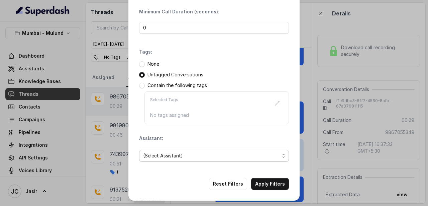
click at [170, 154] on span "(Select Assistant)" at bounding box center [211, 156] width 137 height 8
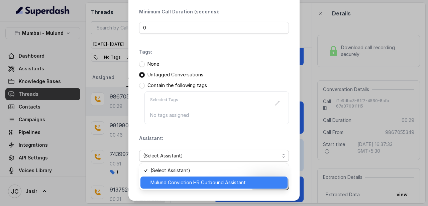
click at [168, 185] on span "Mulund Conviction HR Outbound Assistant" at bounding box center [217, 182] width 133 height 8
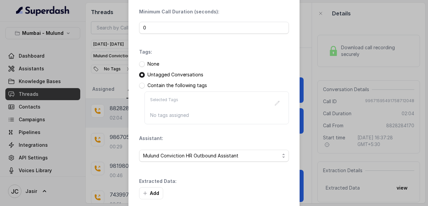
scroll to position [81, 0]
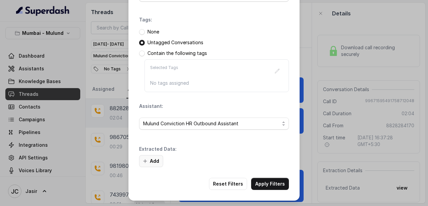
click at [152, 162] on button "Add" at bounding box center [151, 161] width 24 height 12
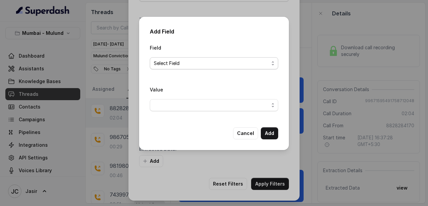
click at [201, 59] on span "Select Field" at bounding box center [211, 63] width 115 height 8
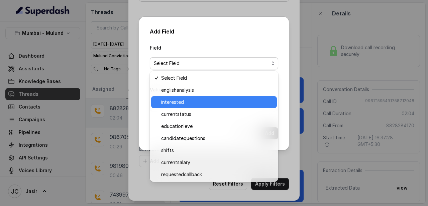
click at [185, 98] on span "interested" at bounding box center [217, 102] width 112 height 8
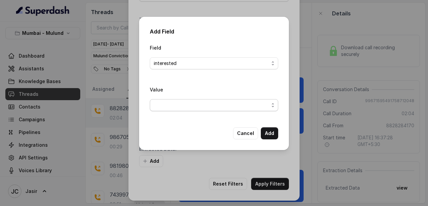
click at [184, 106] on span "button" at bounding box center [214, 105] width 129 height 12
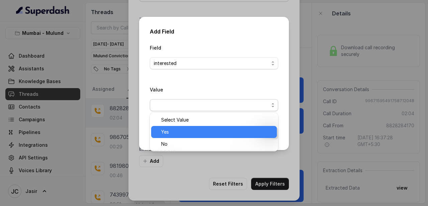
click at [174, 130] on span "Yes" at bounding box center [217, 132] width 112 height 8
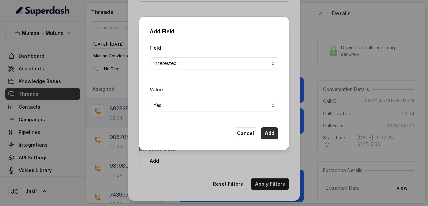
click at [274, 136] on button "Add" at bounding box center [269, 133] width 17 height 12
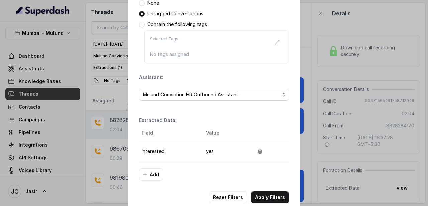
scroll to position [124, 0]
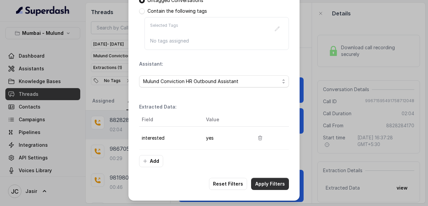
click at [263, 186] on button "Apply Filters" at bounding box center [270, 184] width 38 height 12
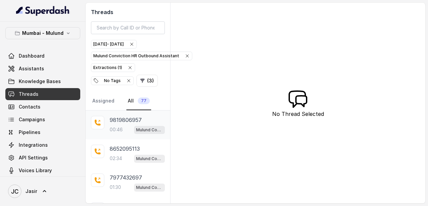
click at [129, 122] on p "9819806957" at bounding box center [126, 120] width 32 height 8
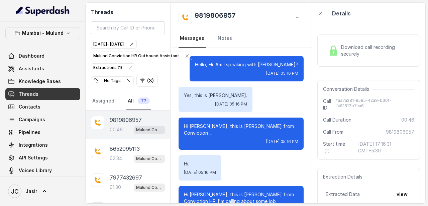
scroll to position [52, 0]
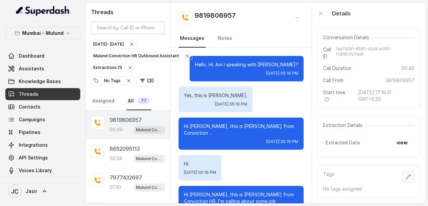
click at [408, 176] on icon "button" at bounding box center [408, 176] width 5 height 5
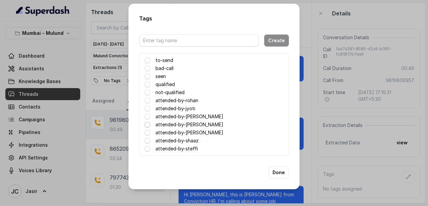
click at [149, 124] on span at bounding box center [147, 124] width 5 height 5
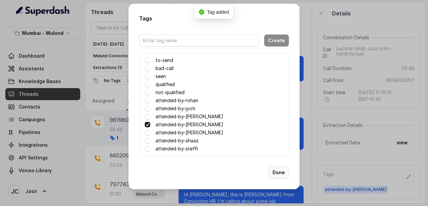
click at [279, 171] on button "Done" at bounding box center [279, 172] width 20 height 12
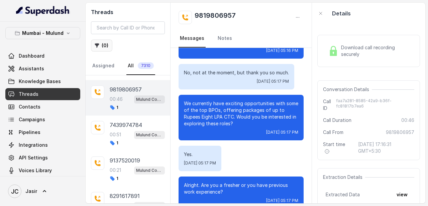
scroll to position [144, 0]
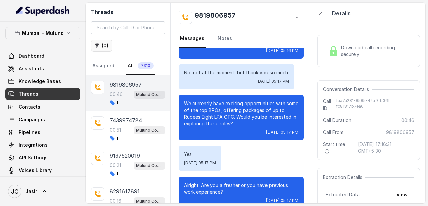
click at [102, 50] on button "( 0 )" at bounding box center [101, 45] width 21 height 12
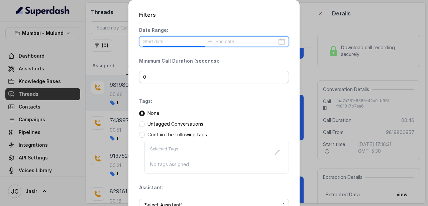
click at [167, 43] on input at bounding box center [174, 41] width 62 height 7
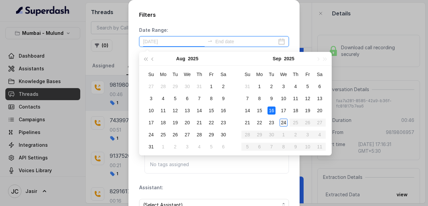
type input "[DATE]"
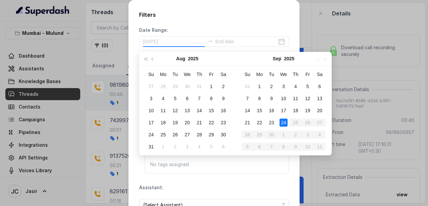
click at [281, 123] on div "24" at bounding box center [284, 122] width 8 height 8
type input "[DATE]"
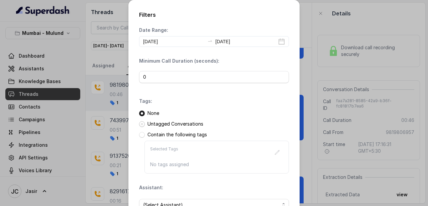
click at [142, 125] on span at bounding box center [142, 124] width 6 height 6
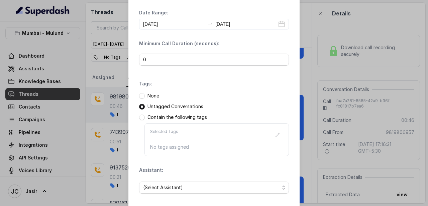
scroll to position [49, 0]
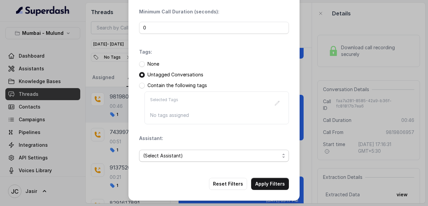
click at [171, 157] on span "(Select Assistant)" at bounding box center [211, 156] width 137 height 8
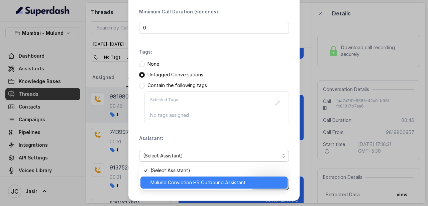
click at [167, 186] on span "Mulund Conviction HR Outbound Assistant" at bounding box center [217, 182] width 133 height 8
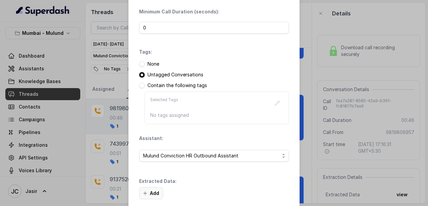
click at [146, 187] on button "Add" at bounding box center [151, 193] width 24 height 12
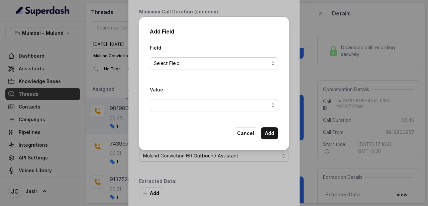
click at [198, 62] on span "Select Field" at bounding box center [211, 63] width 115 height 8
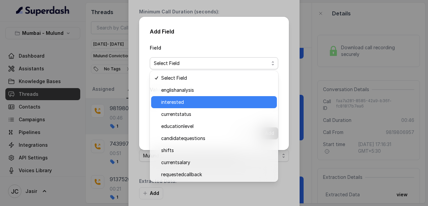
click at [175, 103] on span "interested" at bounding box center [217, 102] width 112 height 8
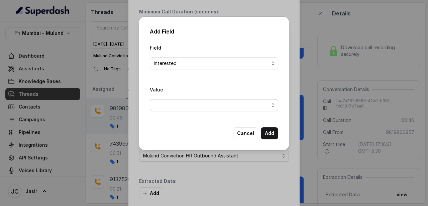
click at [175, 103] on span "button" at bounding box center [214, 105] width 129 height 12
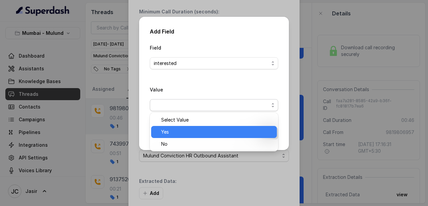
click at [174, 128] on span "Yes" at bounding box center [217, 132] width 112 height 8
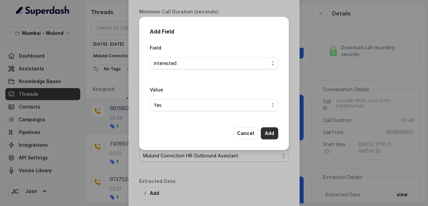
click at [269, 130] on button "Add" at bounding box center [269, 133] width 17 height 12
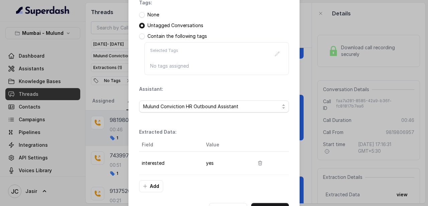
scroll to position [124, 0]
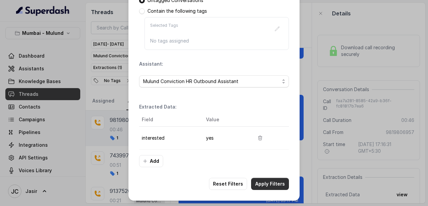
click at [278, 183] on button "Apply Filters" at bounding box center [270, 184] width 38 height 12
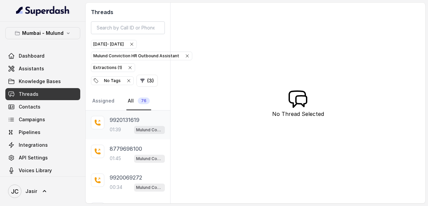
click at [117, 123] on p "9920131619" at bounding box center [125, 120] width 30 height 8
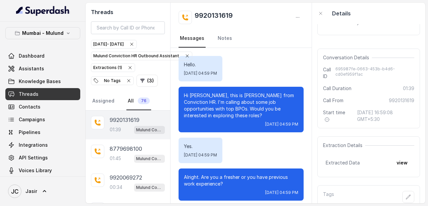
scroll to position [52, 0]
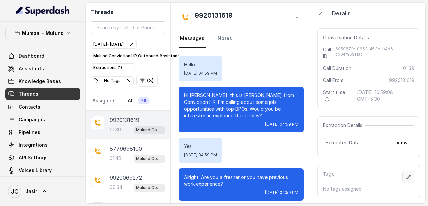
click at [411, 178] on button "button" at bounding box center [409, 177] width 12 height 12
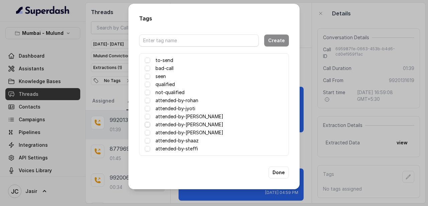
click at [147, 126] on span at bounding box center [147, 124] width 5 height 5
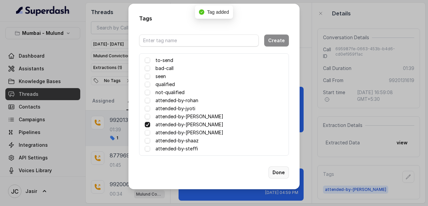
click at [278, 171] on button "Done" at bounding box center [279, 172] width 20 height 12
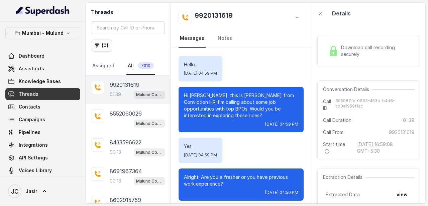
scroll to position [661, 0]
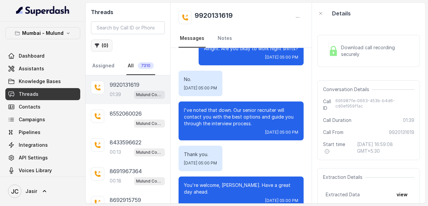
click at [108, 48] on button "( 0 )" at bounding box center [101, 45] width 21 height 12
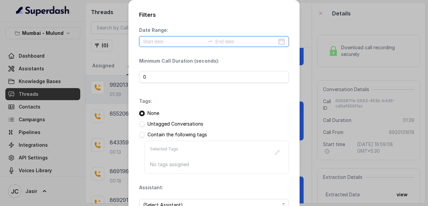
click at [175, 38] on input at bounding box center [174, 41] width 62 height 7
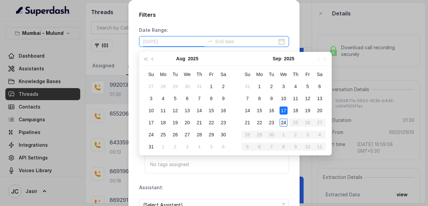
type input "[DATE]"
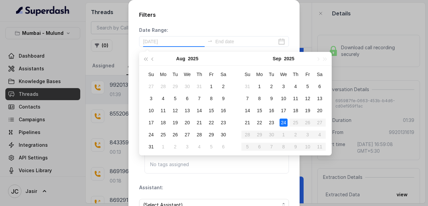
click at [284, 117] on td "24" at bounding box center [284, 122] width 12 height 12
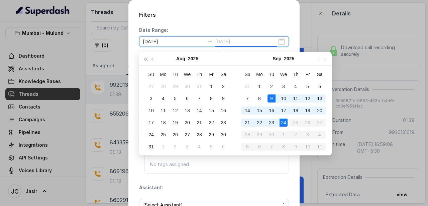
type input "[DATE]"
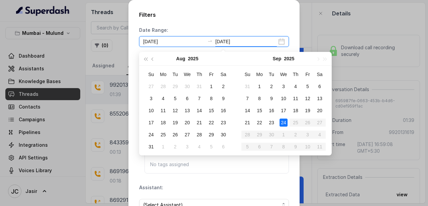
type input "[DATE]"
click at [285, 122] on div "24" at bounding box center [284, 122] width 8 height 8
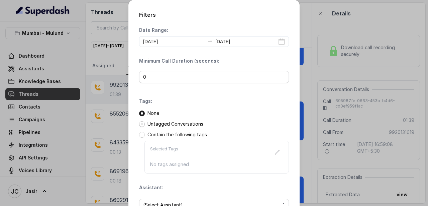
click at [143, 125] on span at bounding box center [142, 124] width 6 height 6
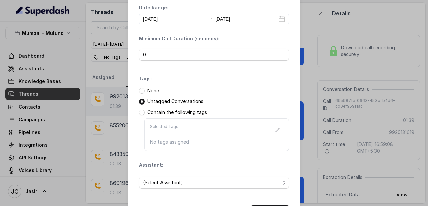
scroll to position [49, 0]
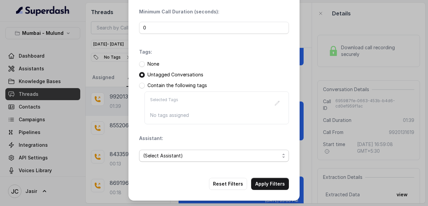
click at [184, 155] on span "(Select Assistant)" at bounding box center [211, 156] width 137 height 8
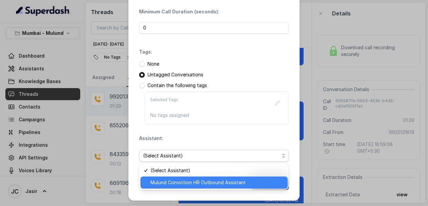
click at [176, 179] on span "Mulund Conviction HR Outbound Assistant" at bounding box center [217, 182] width 133 height 8
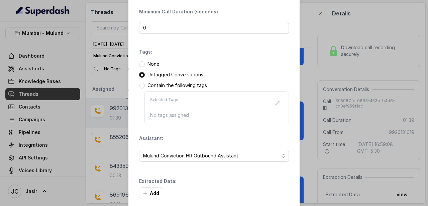
scroll to position [81, 0]
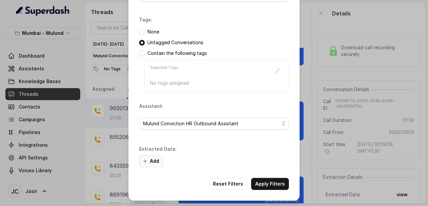
click at [149, 163] on button "Add" at bounding box center [151, 161] width 24 height 12
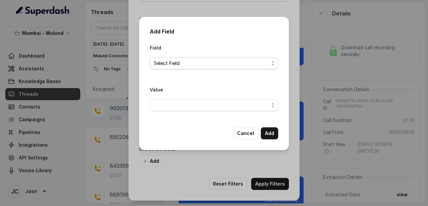
click at [159, 59] on span "Select Field" at bounding box center [214, 63] width 129 height 12
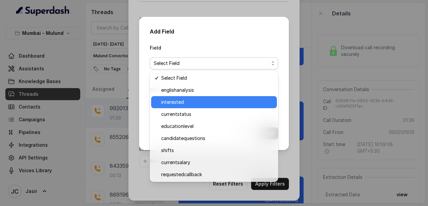
click at [170, 100] on span "interested" at bounding box center [217, 102] width 112 height 8
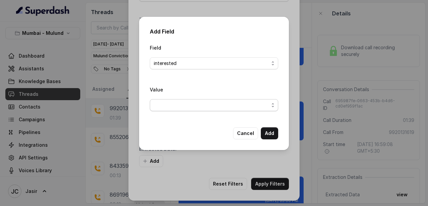
click at [176, 103] on span "button" at bounding box center [214, 105] width 129 height 12
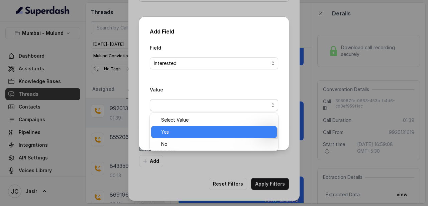
click at [168, 133] on span "Yes" at bounding box center [217, 132] width 112 height 8
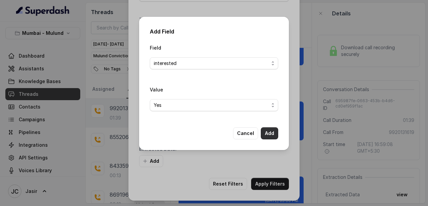
click at [271, 130] on button "Add" at bounding box center [269, 133] width 17 height 12
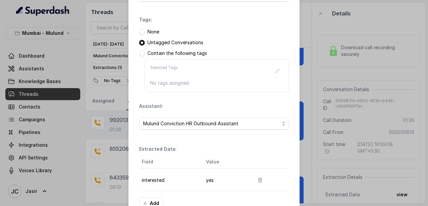
scroll to position [124, 0]
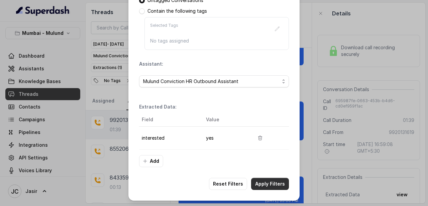
click at [267, 182] on button "Apply Filters" at bounding box center [270, 184] width 38 height 12
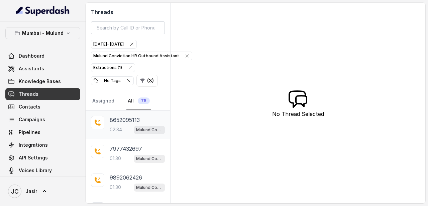
click at [130, 124] on p "8652095113" at bounding box center [125, 120] width 30 height 8
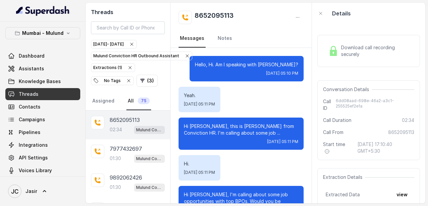
scroll to position [52, 0]
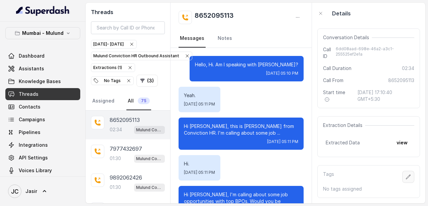
click at [409, 176] on icon "button" at bounding box center [409, 176] width 4 height 4
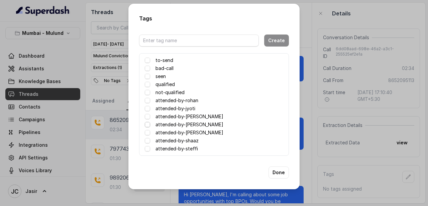
click at [147, 123] on span at bounding box center [147, 124] width 5 height 5
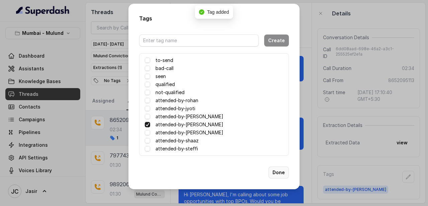
click at [276, 173] on button "Done" at bounding box center [279, 172] width 20 height 12
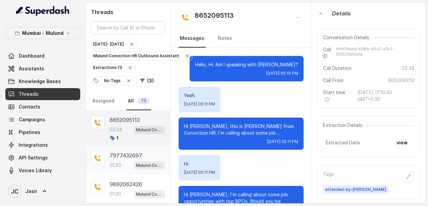
click at [113, 163] on p "01:30" at bounding box center [115, 165] width 11 height 7
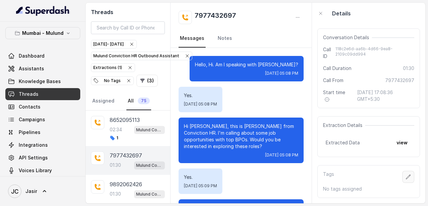
click at [412, 176] on button "button" at bounding box center [409, 177] width 12 height 12
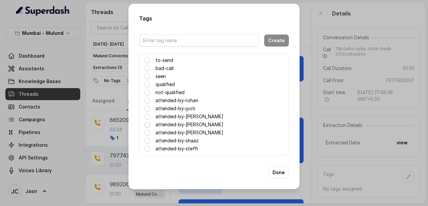
click at [148, 124] on span at bounding box center [147, 124] width 5 height 5
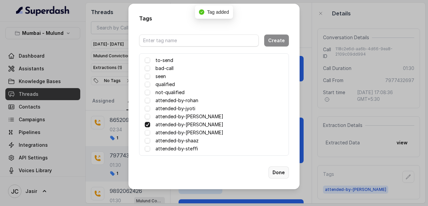
click at [276, 172] on button "Done" at bounding box center [279, 172] width 20 height 12
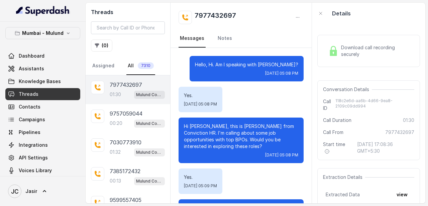
scroll to position [706, 0]
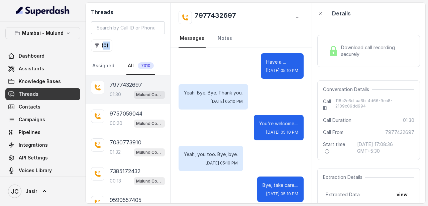
drag, startPoint x: 119, startPoint y: 61, endPoint x: 126, endPoint y: 37, distance: 25.0
click at [126, 37] on div "Threads ( 0 ) Assigned All 7310" at bounding box center [128, 39] width 85 height 73
click at [238, 84] on div "Yeah. Bye. Bye. Thank you. [DATE] 05:10 PM" at bounding box center [214, 96] width 70 height 25
click at [107, 44] on button "( 0 )" at bounding box center [101, 45] width 21 height 12
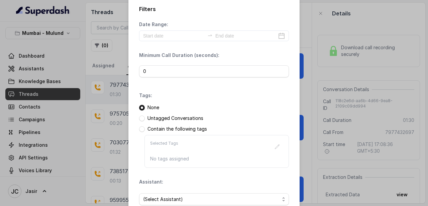
scroll to position [0, 0]
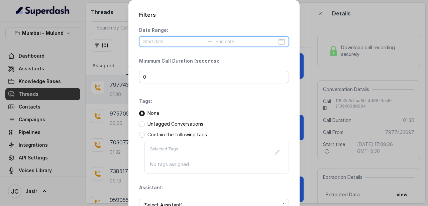
click at [167, 41] on input at bounding box center [174, 41] width 62 height 7
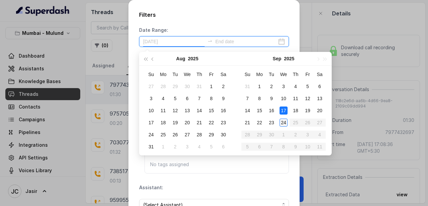
type input "[DATE]"
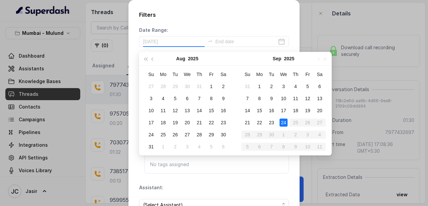
click at [284, 124] on div "24" at bounding box center [284, 122] width 8 height 8
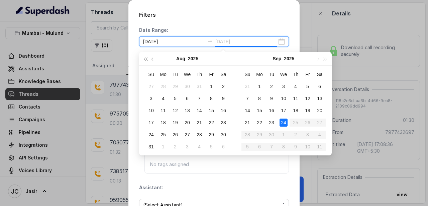
type input "[DATE]"
click at [284, 125] on div "24" at bounding box center [284, 122] width 8 height 8
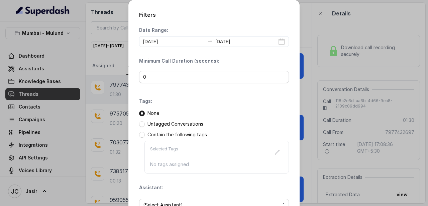
click at [143, 127] on div "Untagged Conversations" at bounding box center [214, 123] width 150 height 7
click at [142, 125] on span at bounding box center [142, 124] width 6 height 6
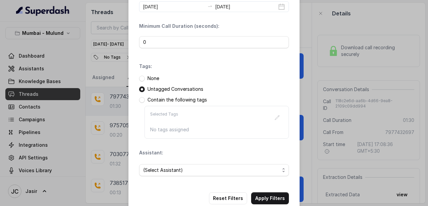
scroll to position [49, 0]
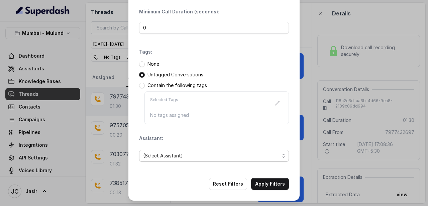
click at [177, 157] on span "(Select Assistant)" at bounding box center [211, 156] width 137 height 8
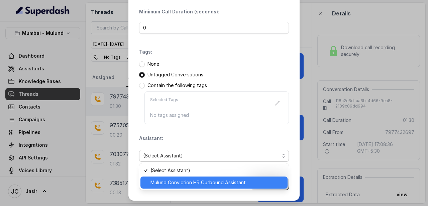
click at [177, 183] on span "Mulund Conviction HR Outbound Assistant" at bounding box center [217, 182] width 133 height 8
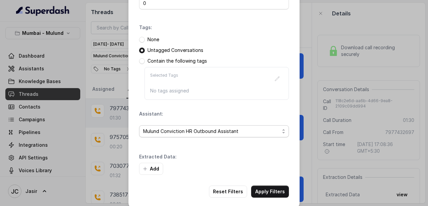
scroll to position [81, 0]
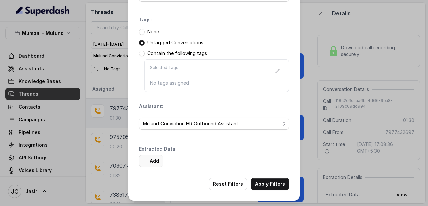
click at [145, 161] on icon "button" at bounding box center [145, 160] width 5 height 5
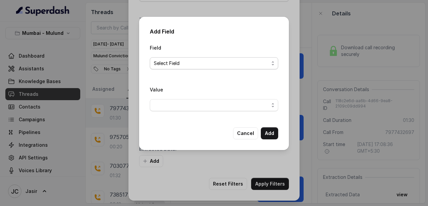
click at [170, 65] on span "Select Field" at bounding box center [211, 63] width 115 height 8
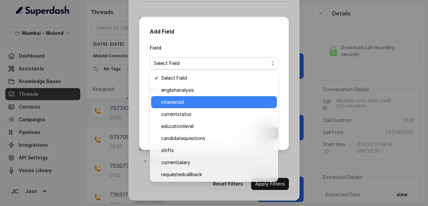
click at [172, 103] on span "interested" at bounding box center [217, 102] width 112 height 8
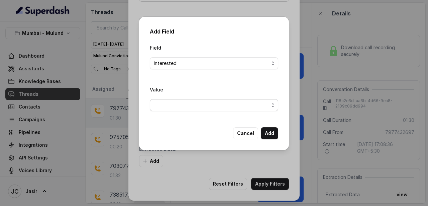
click at [170, 107] on span "button" at bounding box center [214, 105] width 129 height 12
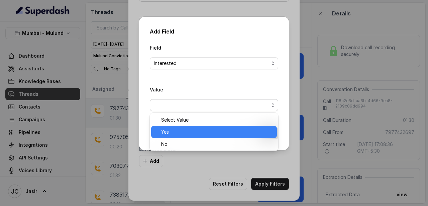
click at [168, 133] on span "Yes" at bounding box center [217, 132] width 112 height 8
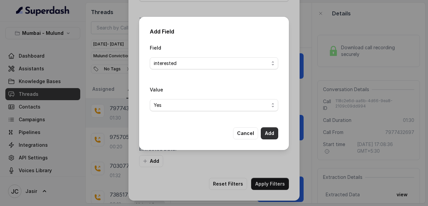
click at [270, 136] on button "Add" at bounding box center [269, 133] width 17 height 12
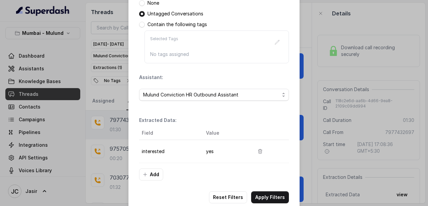
scroll to position [124, 0]
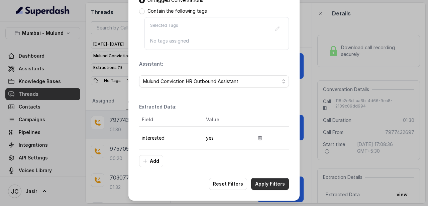
click at [274, 179] on button "Apply Filters" at bounding box center [270, 184] width 38 height 12
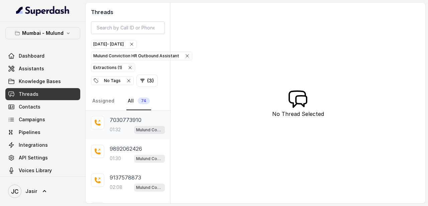
click at [116, 126] on p "01:32" at bounding box center [115, 129] width 11 height 7
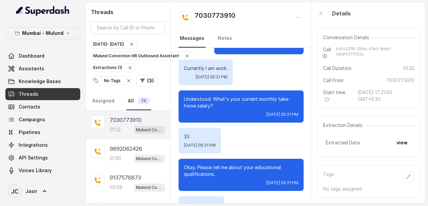
scroll to position [309, 0]
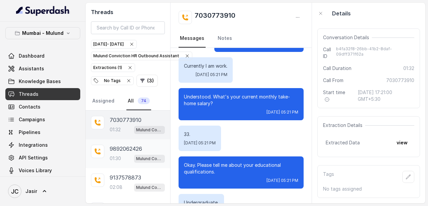
click at [111, 147] on p "9892062426" at bounding box center [126, 149] width 32 height 8
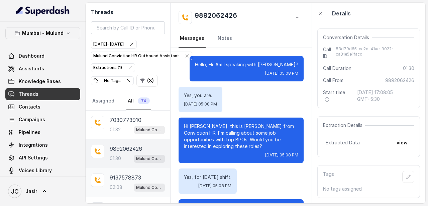
click at [136, 174] on p "9137578873" at bounding box center [125, 177] width 31 height 8
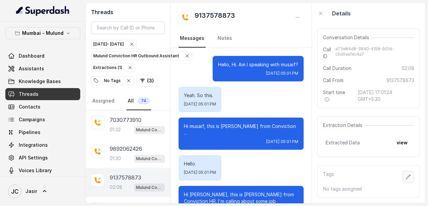
click at [411, 175] on button "button" at bounding box center [409, 177] width 12 height 12
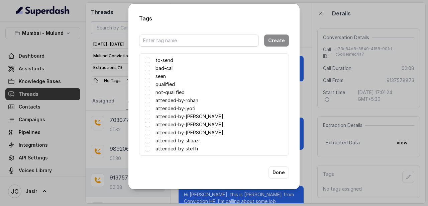
click at [149, 126] on span at bounding box center [147, 124] width 5 height 5
click at [282, 173] on button "Done" at bounding box center [279, 172] width 20 height 12
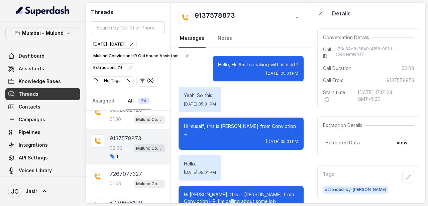
scroll to position [58, 0]
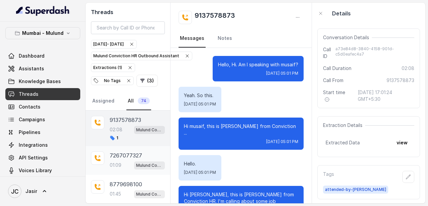
click at [136, 156] on p "7267077327" at bounding box center [126, 155] width 32 height 8
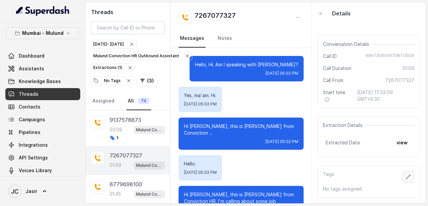
click at [409, 176] on icon "button" at bounding box center [408, 176] width 5 height 5
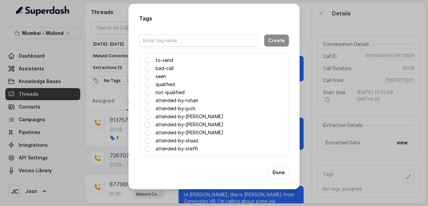
click at [147, 124] on span at bounding box center [147, 124] width 5 height 5
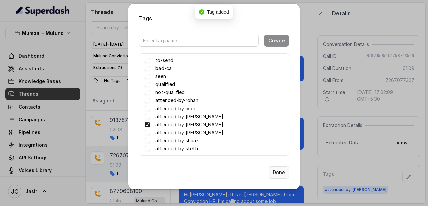
click at [278, 172] on button "Done" at bounding box center [279, 172] width 20 height 12
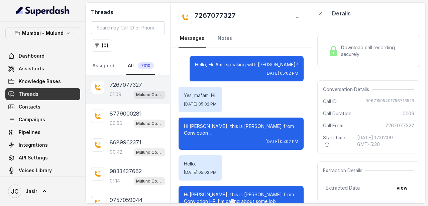
scroll to position [384, 0]
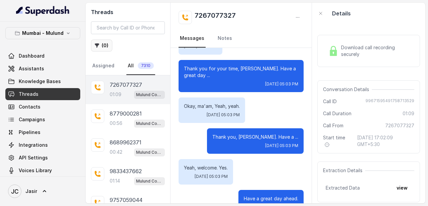
click at [106, 45] on button "( 0 )" at bounding box center [101, 45] width 21 height 12
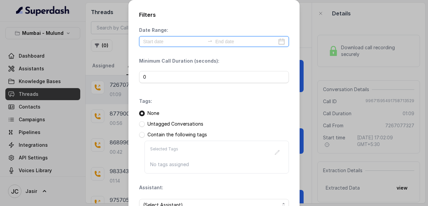
click at [150, 42] on input at bounding box center [174, 41] width 62 height 7
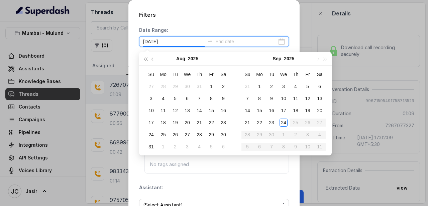
type input "[DATE]"
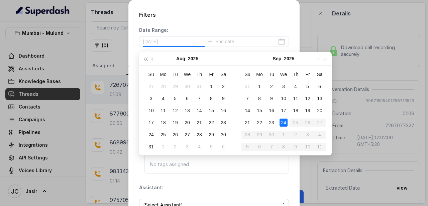
click at [284, 122] on div "24" at bounding box center [284, 122] width 8 height 8
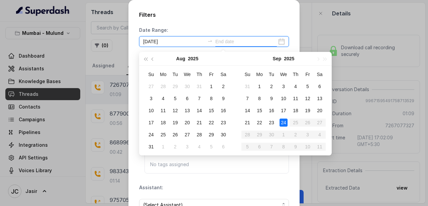
type input "[DATE]"
click at [285, 121] on div "24" at bounding box center [284, 122] width 8 height 8
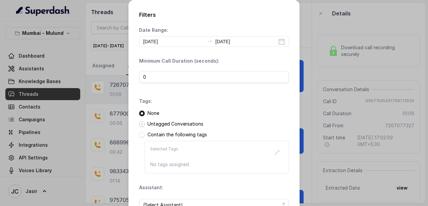
click at [143, 125] on span at bounding box center [142, 124] width 6 height 6
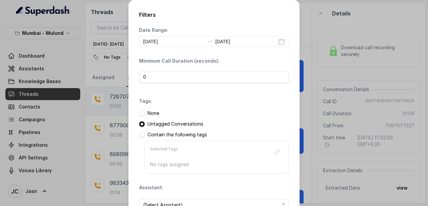
scroll to position [49, 0]
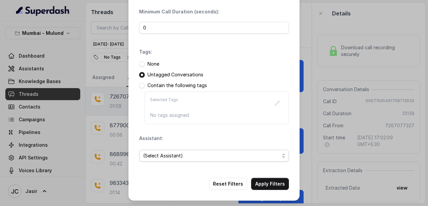
click at [190, 158] on span "(Select Assistant)" at bounding box center [211, 156] width 137 height 8
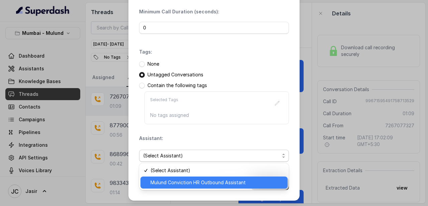
click at [190, 184] on span "Mulund Conviction HR Outbound Assistant" at bounding box center [217, 182] width 133 height 8
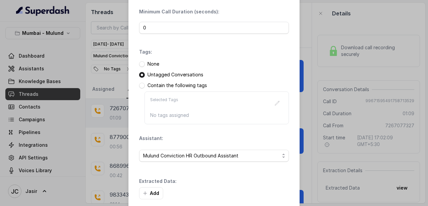
click at [267, 186] on div "Extracted Data: Add" at bounding box center [214, 188] width 150 height 21
click at [151, 190] on button "Add" at bounding box center [151, 193] width 24 height 12
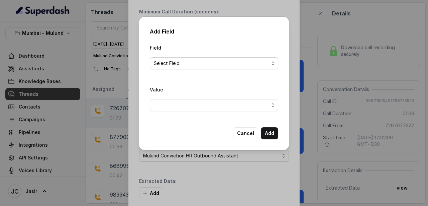
click at [161, 66] on span "Select Field" at bounding box center [211, 63] width 115 height 8
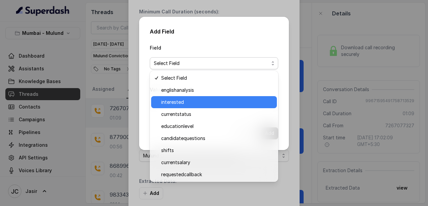
click at [170, 106] on span "interested" at bounding box center [217, 102] width 112 height 8
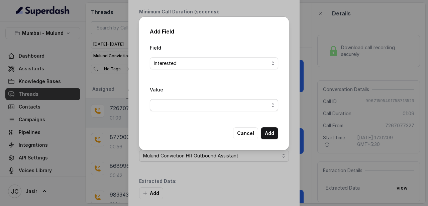
click at [197, 104] on span "button" at bounding box center [214, 105] width 129 height 12
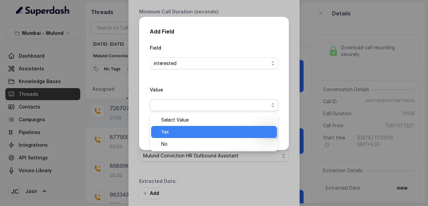
click at [175, 131] on span "Yes" at bounding box center [217, 132] width 112 height 8
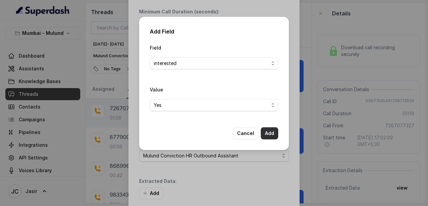
click at [270, 137] on button "Add" at bounding box center [269, 133] width 17 height 12
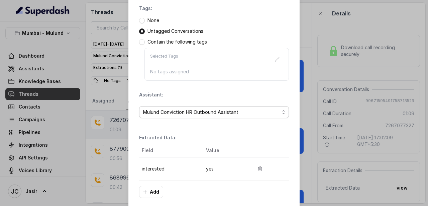
scroll to position [124, 0]
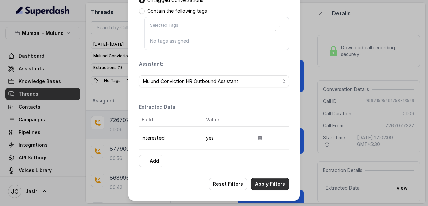
click at [269, 186] on button "Apply Filters" at bounding box center [270, 184] width 38 height 12
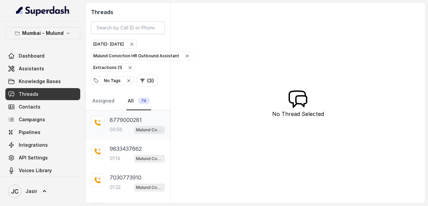
click at [131, 122] on p "8779000281" at bounding box center [126, 120] width 32 height 8
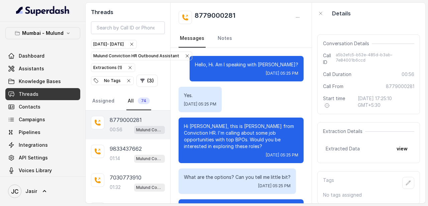
scroll to position [52, 0]
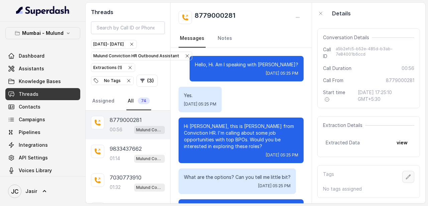
click at [408, 178] on icon "button" at bounding box center [408, 176] width 5 height 5
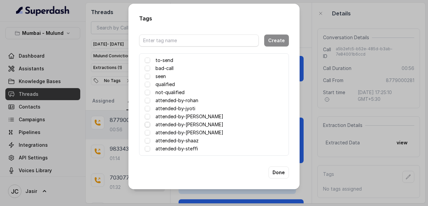
click at [148, 124] on span at bounding box center [147, 124] width 5 height 5
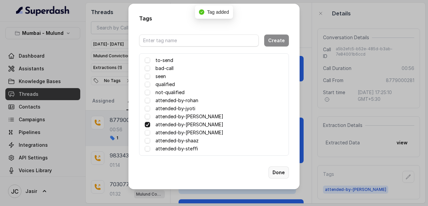
click at [274, 170] on button "Done" at bounding box center [279, 172] width 20 height 12
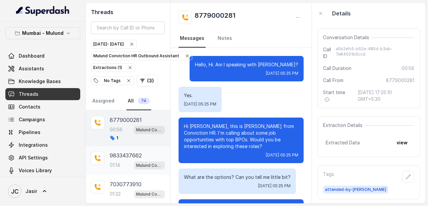
click at [111, 150] on div "9833437662 01:14 Mulund Conviction HR Outbound Assistant" at bounding box center [128, 160] width 85 height 29
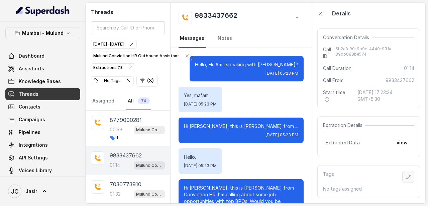
click at [411, 176] on icon "button" at bounding box center [408, 176] width 5 height 5
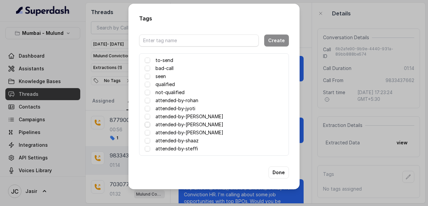
click at [147, 124] on span at bounding box center [147, 124] width 5 height 5
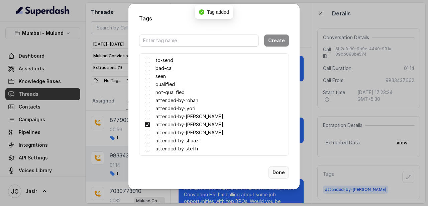
click at [274, 172] on button "Done" at bounding box center [279, 172] width 20 height 12
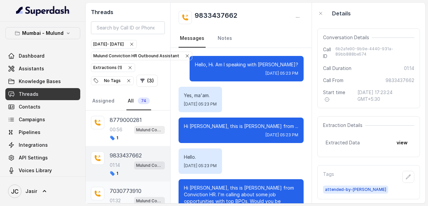
click at [128, 187] on p "7030773910" at bounding box center [126, 191] width 32 height 8
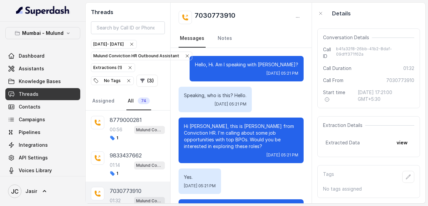
scroll to position [586, 0]
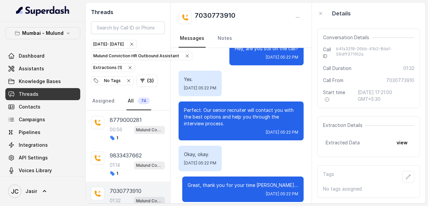
click at [128, 187] on p "7030773910" at bounding box center [126, 191] width 32 height 8
click at [407, 174] on icon "button" at bounding box center [408, 176] width 5 height 5
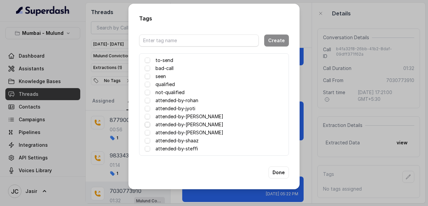
click at [149, 123] on span at bounding box center [147, 124] width 5 height 5
click at [281, 174] on button "Done" at bounding box center [279, 172] width 20 height 12
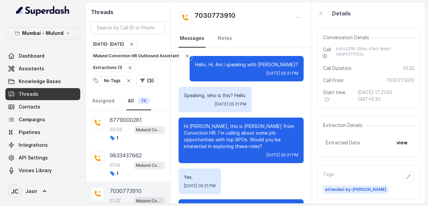
click at [403, 171] on button "button" at bounding box center [409, 177] width 12 height 12
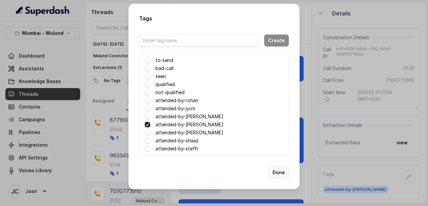
click at [276, 168] on button "Done" at bounding box center [279, 172] width 20 height 12
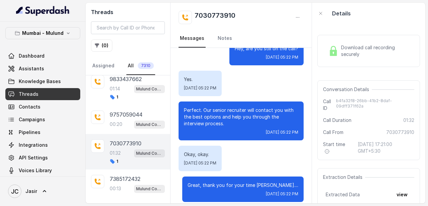
scroll to position [199, 0]
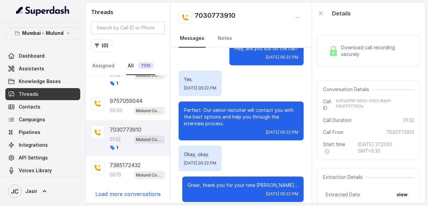
click at [324, 24] on div "Download call recording securely Conversation Details Call ID b4fa32f8-26bb-41b…" at bounding box center [368, 113] width 113 height 179
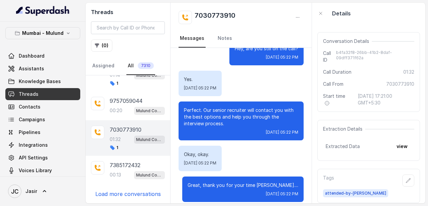
scroll to position [53, 0]
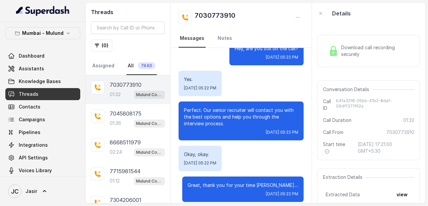
scroll to position [52, 0]
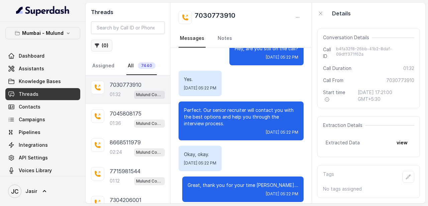
click at [99, 45] on icon "button" at bounding box center [96, 45] width 5 height 5
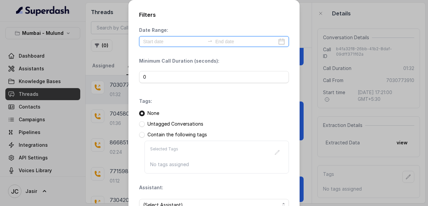
click at [176, 44] on input at bounding box center [174, 41] width 62 height 7
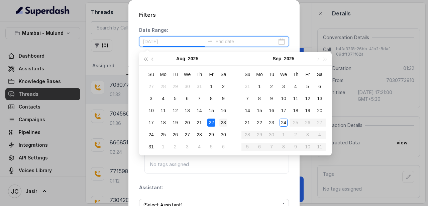
type input "[DATE]"
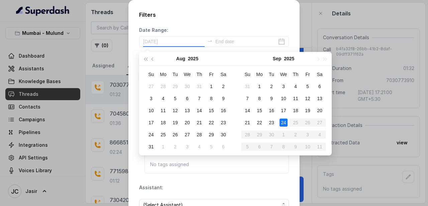
click at [281, 122] on div "24" at bounding box center [284, 122] width 8 height 8
click at [286, 122] on div "24" at bounding box center [284, 122] width 8 height 8
type input "[DATE]"
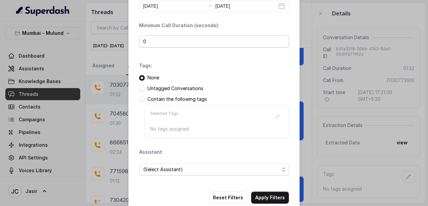
scroll to position [49, 0]
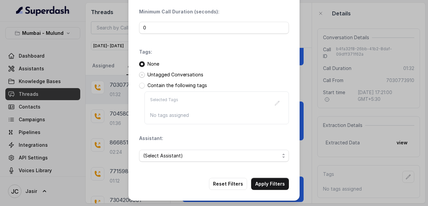
click at [143, 74] on span at bounding box center [142, 75] width 6 height 6
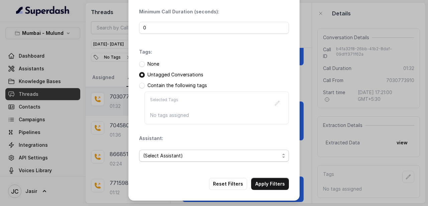
click at [181, 156] on span "(Select Assistant)" at bounding box center [211, 156] width 137 height 8
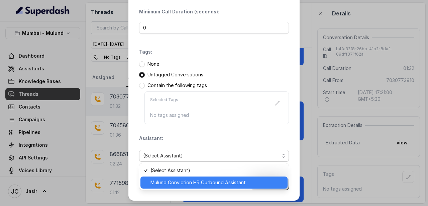
click at [179, 184] on span "Mulund Conviction HR Outbound Assistant" at bounding box center [217, 182] width 133 height 8
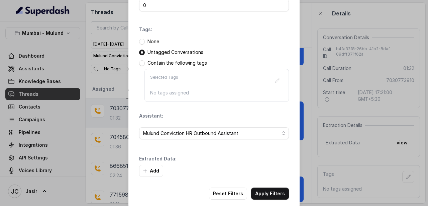
scroll to position [81, 0]
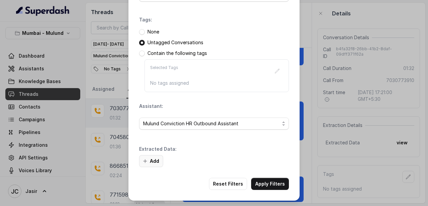
click at [152, 161] on button "Add" at bounding box center [151, 161] width 24 height 12
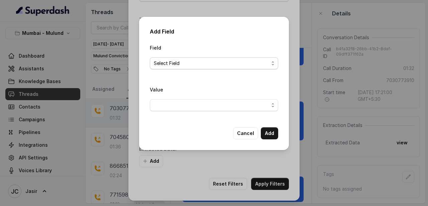
click at [171, 63] on span "Select Field" at bounding box center [211, 63] width 115 height 8
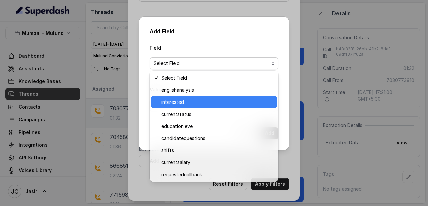
click at [171, 103] on span "interested" at bounding box center [217, 102] width 112 height 8
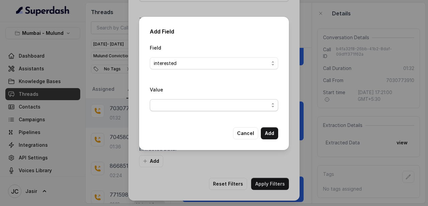
click at [171, 103] on span "button" at bounding box center [214, 105] width 129 height 12
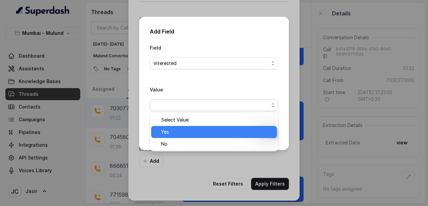
click at [173, 129] on span "Yes" at bounding box center [217, 132] width 112 height 8
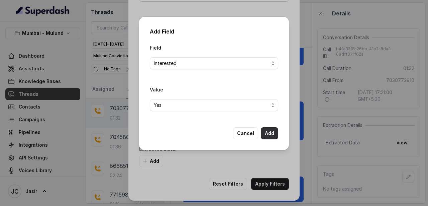
click at [273, 131] on button "Add" at bounding box center [269, 133] width 17 height 12
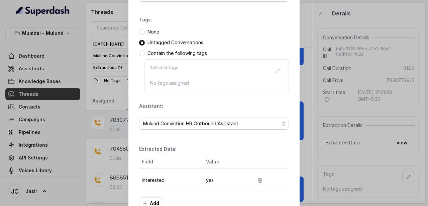
scroll to position [124, 0]
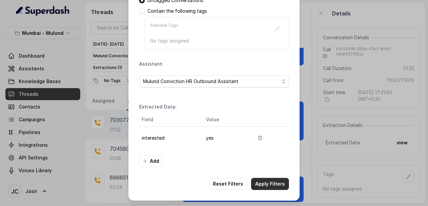
click at [268, 183] on button "Apply Filters" at bounding box center [270, 184] width 38 height 12
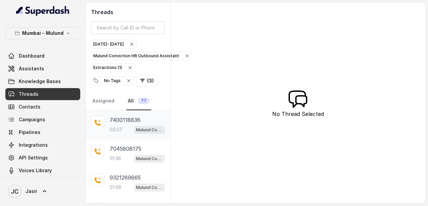
click at [121, 121] on p "7400118836" at bounding box center [125, 120] width 31 height 8
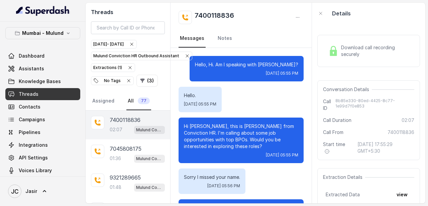
scroll to position [821, 0]
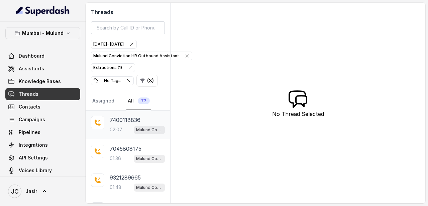
click at [117, 135] on div "7400118836 02:07 Mulund Conviction HR Outbound Assistant" at bounding box center [128, 124] width 85 height 29
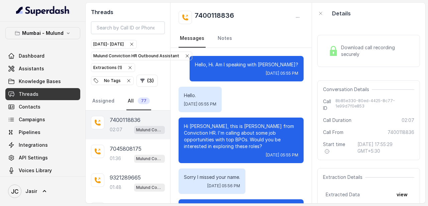
scroll to position [52, 0]
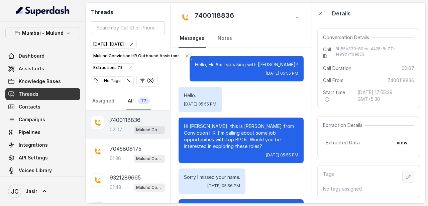
click at [406, 177] on icon "button" at bounding box center [408, 176] width 5 height 5
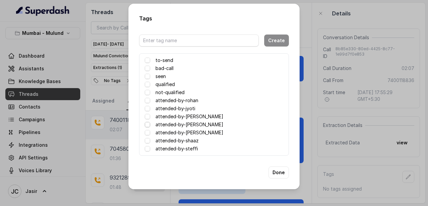
click at [149, 125] on span at bounding box center [147, 124] width 5 height 5
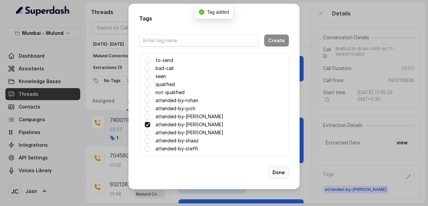
click at [275, 172] on button "Done" at bounding box center [279, 172] width 20 height 12
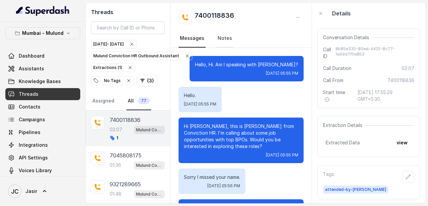
click at [229, 35] on link "Notes" at bounding box center [225, 38] width 17 height 18
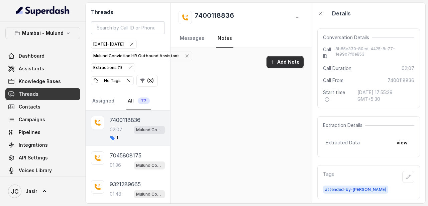
click at [279, 60] on button "Add Note" at bounding box center [285, 62] width 37 height 12
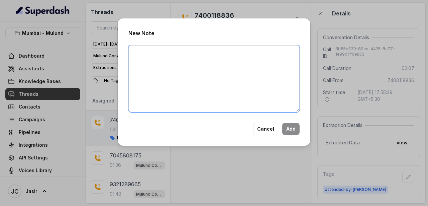
click at [254, 61] on textarea at bounding box center [214, 78] width 171 height 67
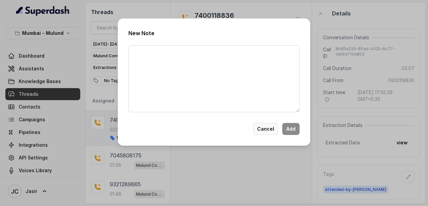
click at [268, 129] on button "Cancel" at bounding box center [265, 129] width 25 height 12
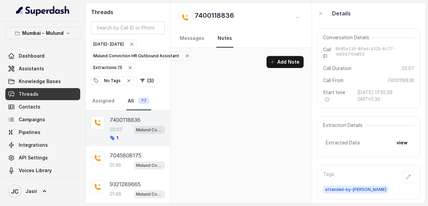
drag, startPoint x: 196, startPoint y: 13, endPoint x: 240, endPoint y: 12, distance: 43.5
click at [240, 12] on div "7400118836" at bounding box center [241, 17] width 125 height 13
click at [284, 62] on button "Add Note" at bounding box center [285, 62] width 37 height 12
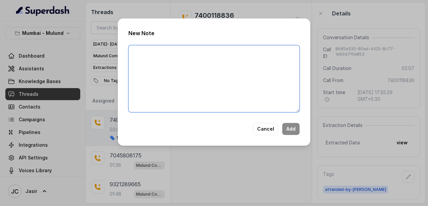
click at [271, 63] on textarea at bounding box center [214, 78] width 171 height 67
click at [235, 68] on textarea at bounding box center [214, 78] width 171 height 67
type textarea "Gave him an option for JP. Awaiting for the Indemn n screening"
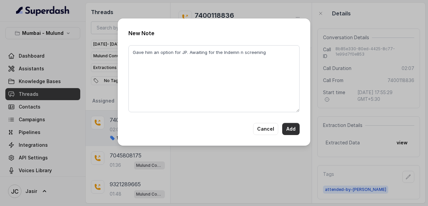
click at [296, 127] on button "Add" at bounding box center [290, 129] width 17 height 12
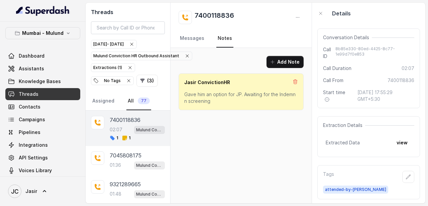
click at [120, 127] on p "02:07" at bounding box center [116, 129] width 13 height 7
click at [200, 42] on link "Messages" at bounding box center [192, 38] width 27 height 18
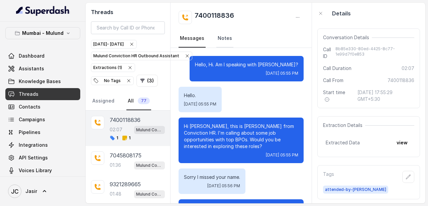
click at [219, 33] on link "Notes" at bounding box center [225, 38] width 17 height 18
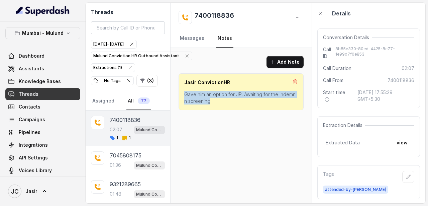
drag, startPoint x: 183, startPoint y: 94, endPoint x: 214, endPoint y: 101, distance: 31.4
click at [214, 101] on div "Jasir ConvictionHR Gave him an option for JP. Awaiting for the Indemn n screeni…" at bounding box center [241, 91] width 125 height 37
copy p "Gave him an option for JP. Awaiting for the Indemn n screening"
